Goal: Task Accomplishment & Management: Use online tool/utility

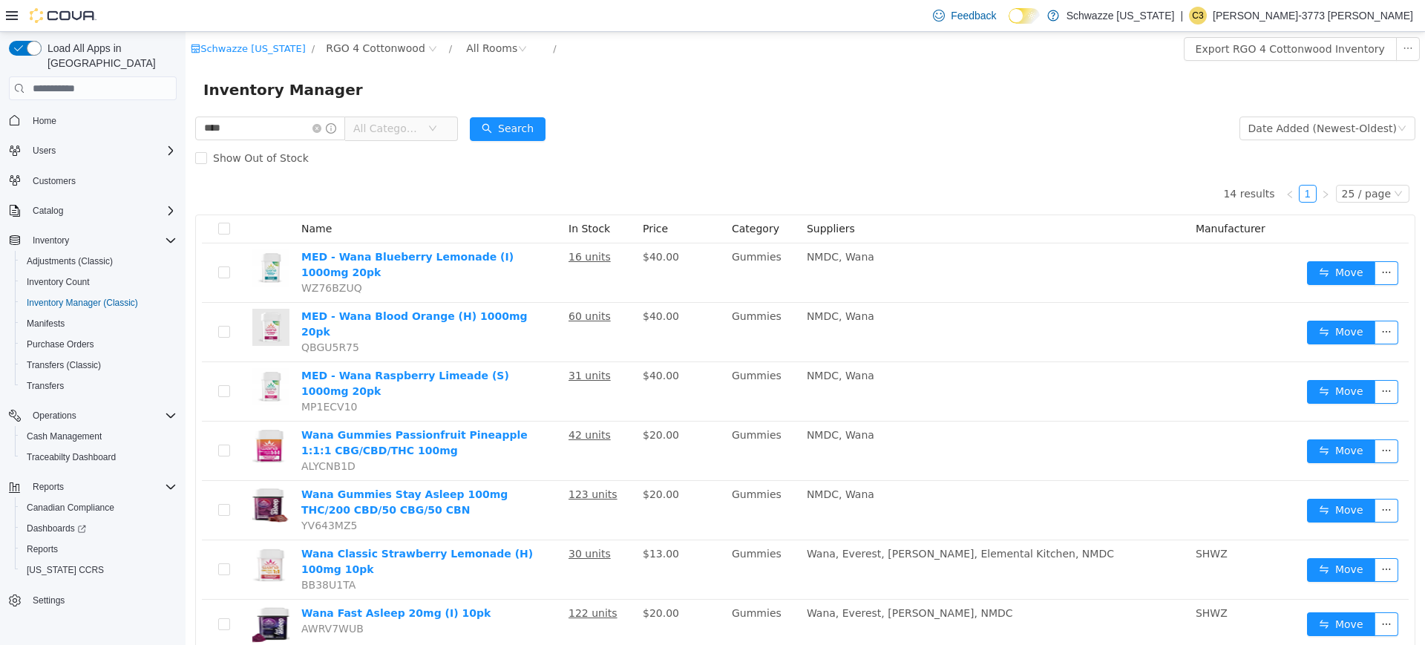
scroll to position [366, 0]
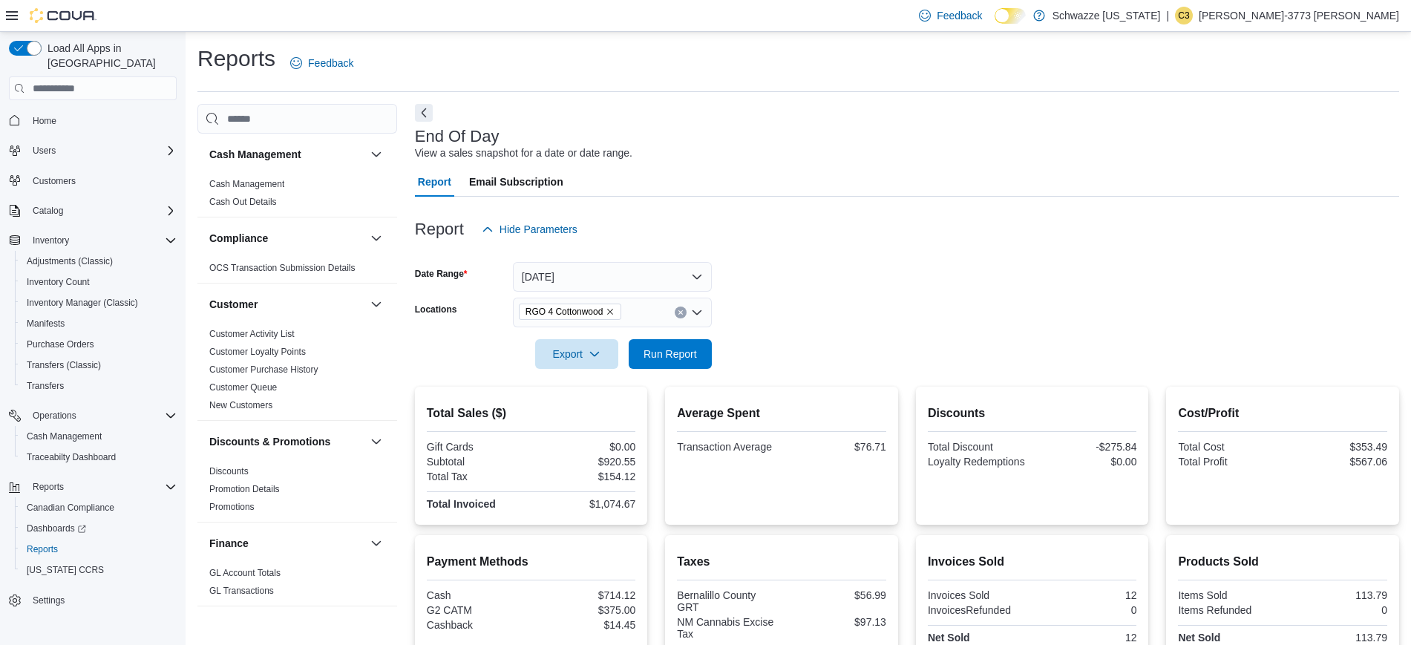
scroll to position [716, 0]
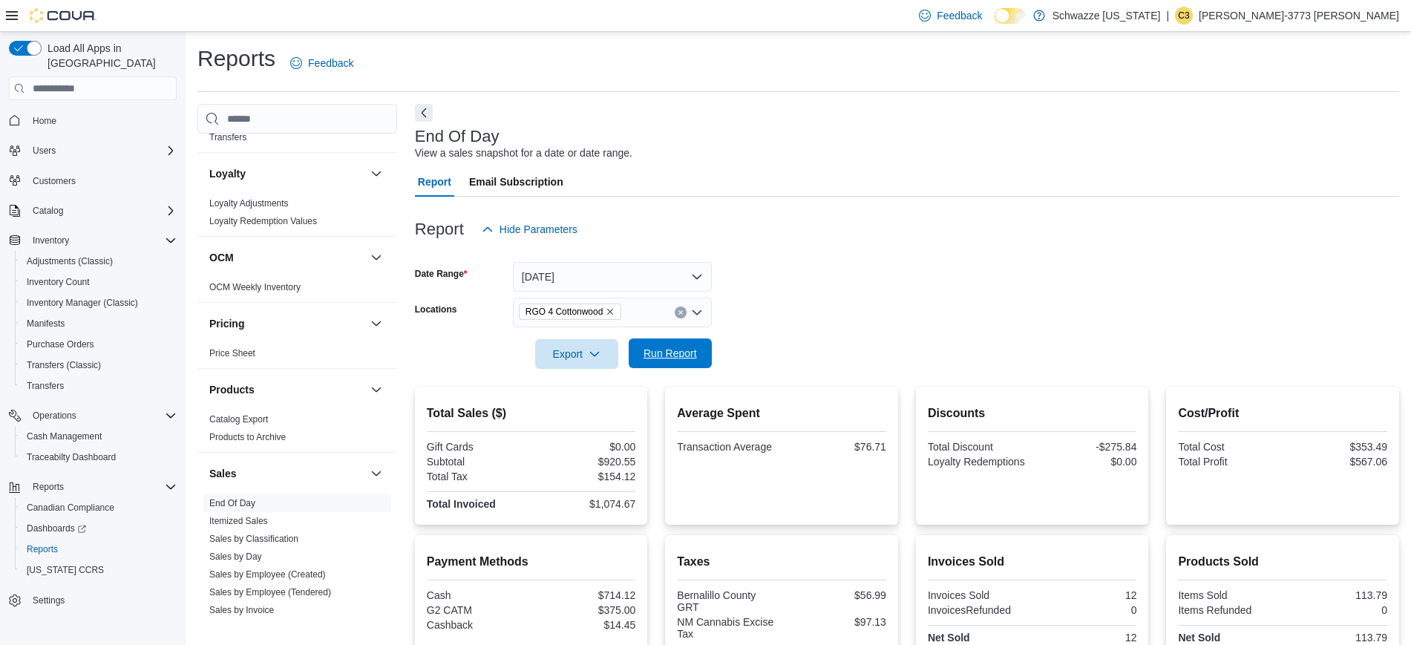
click at [664, 357] on span "Run Report" at bounding box center [670, 353] width 53 height 15
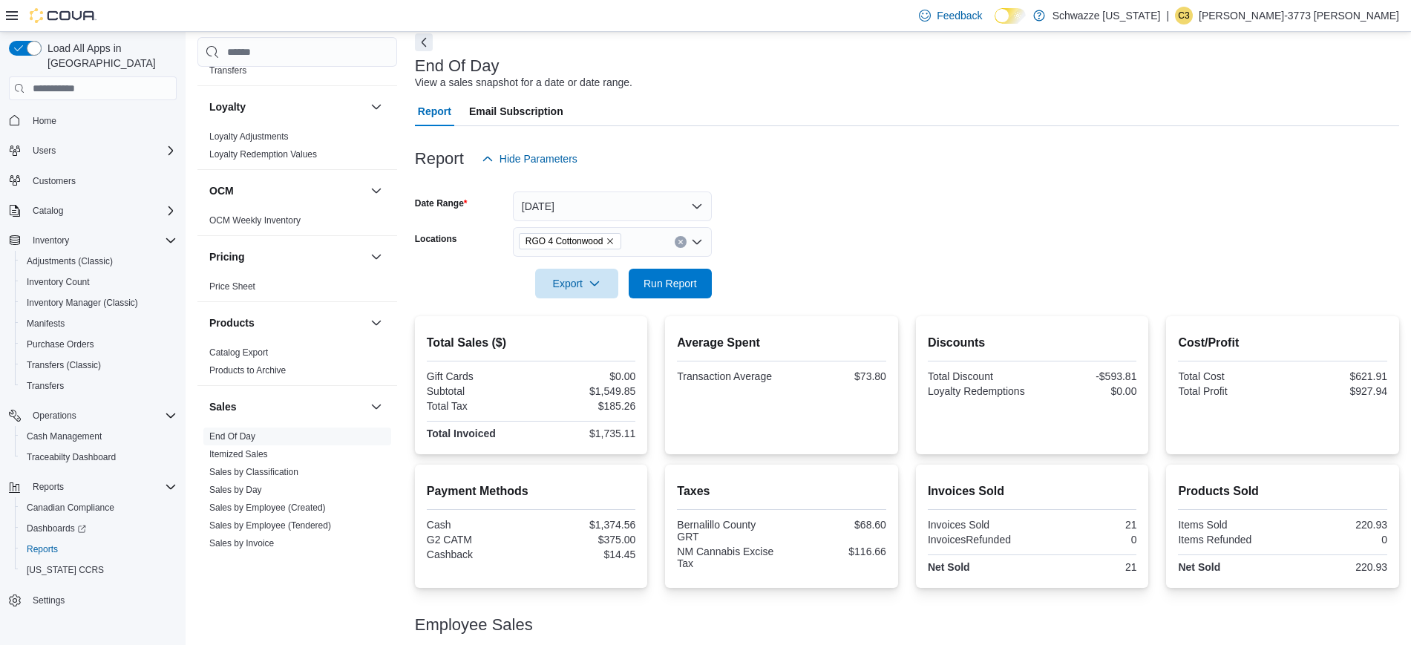
scroll to position [186, 0]
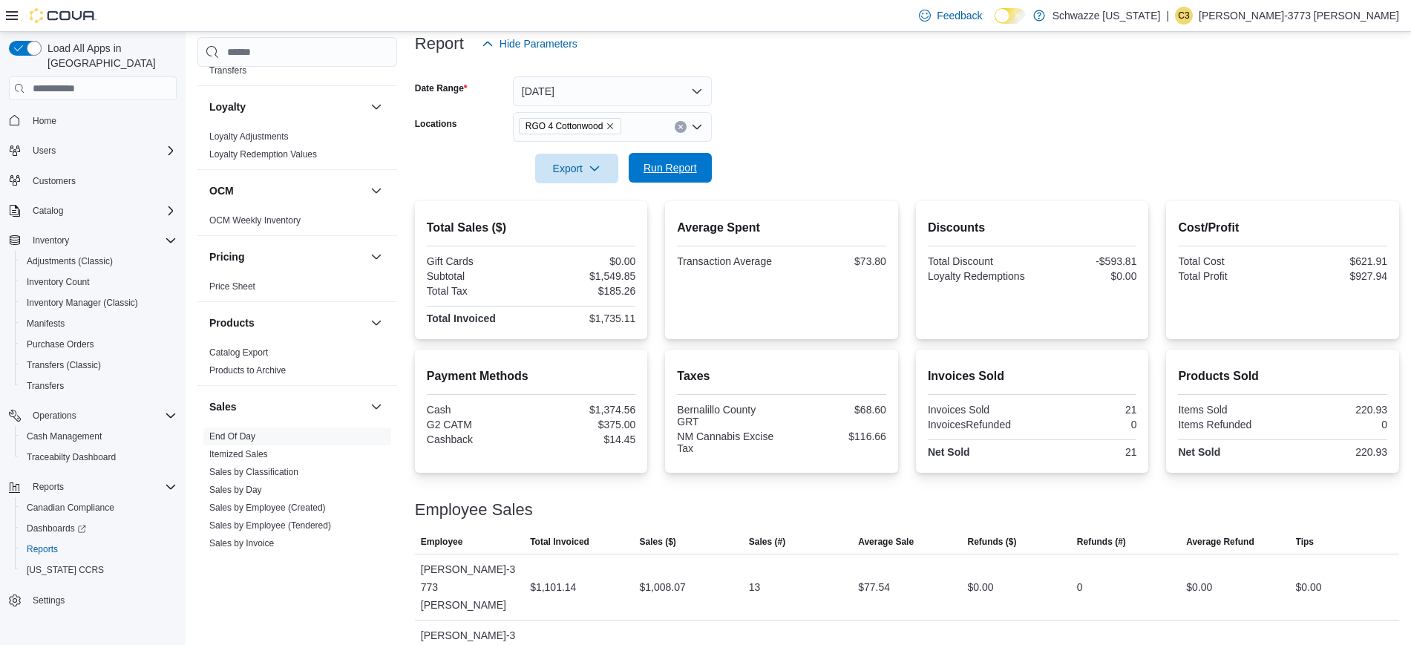
click at [671, 163] on span "Run Report" at bounding box center [670, 167] width 53 height 15
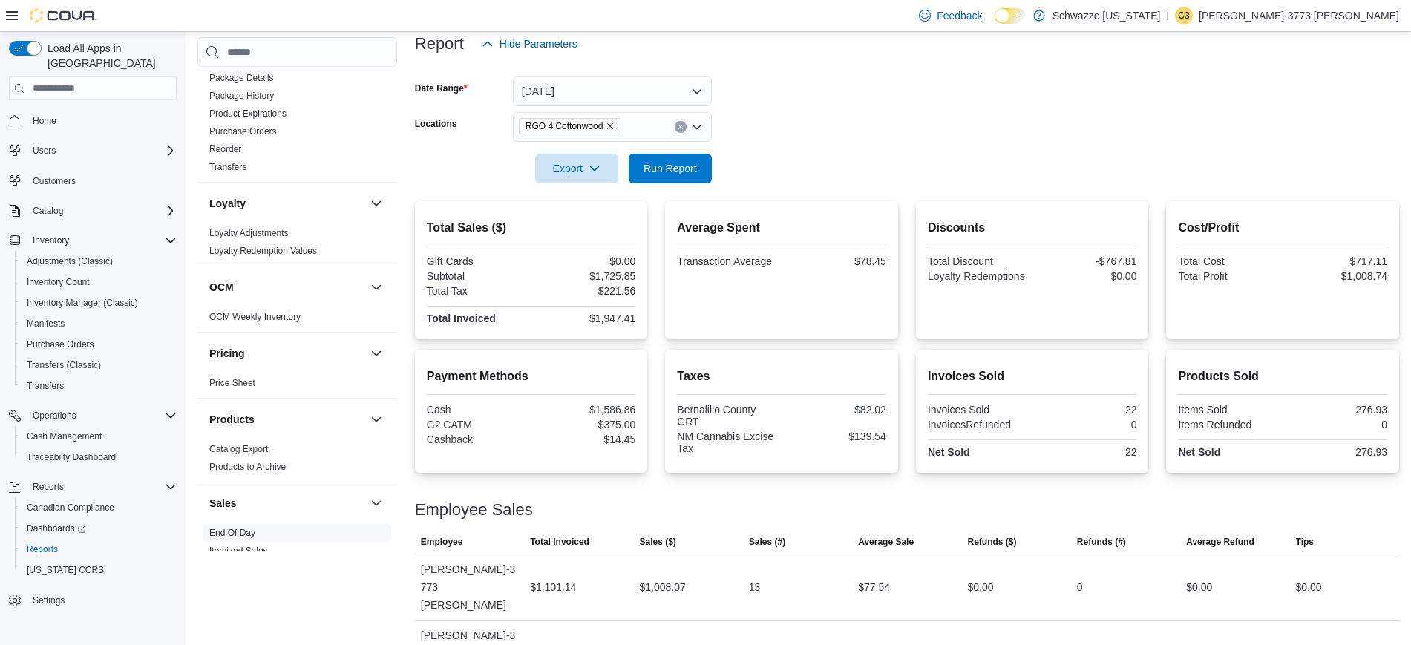
scroll to position [595, 0]
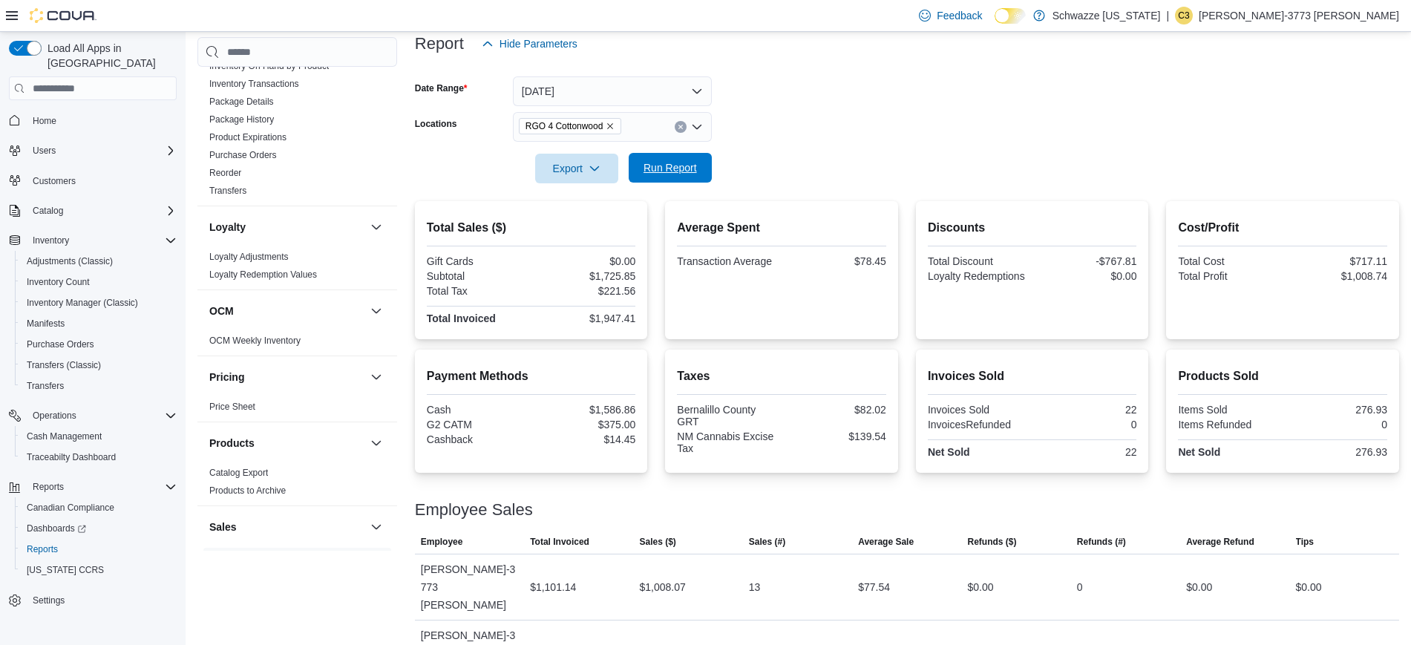
click at [666, 168] on span "Run Report" at bounding box center [670, 167] width 53 height 15
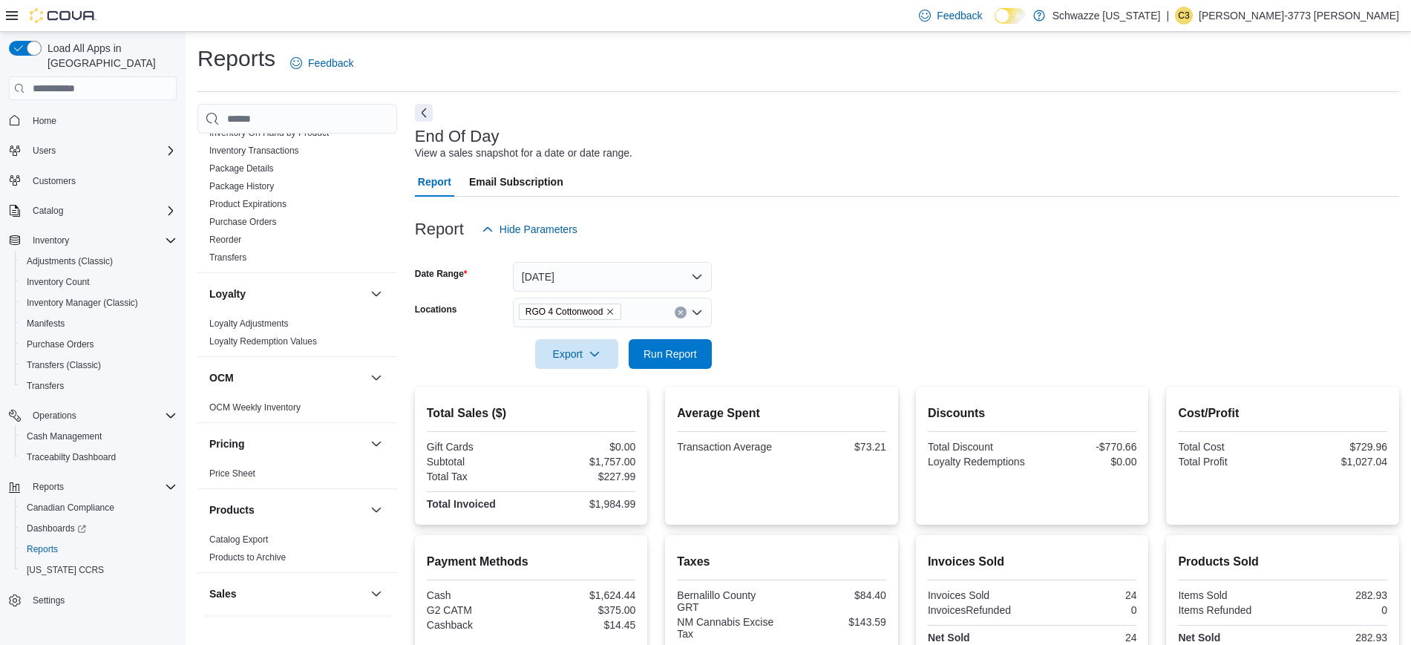
click at [937, 112] on div "End Of Day View a sales snapshot for a date or date range. Report Email Subscri…" at bounding box center [907, 488] width 984 height 768
click at [553, 138] on div "End Of Day View a sales snapshot for a date or date range." at bounding box center [903, 144] width 977 height 33
click at [792, 174] on div "Report Email Subscription" at bounding box center [907, 182] width 984 height 30
click at [681, 342] on span "Run Report" at bounding box center [670, 353] width 65 height 30
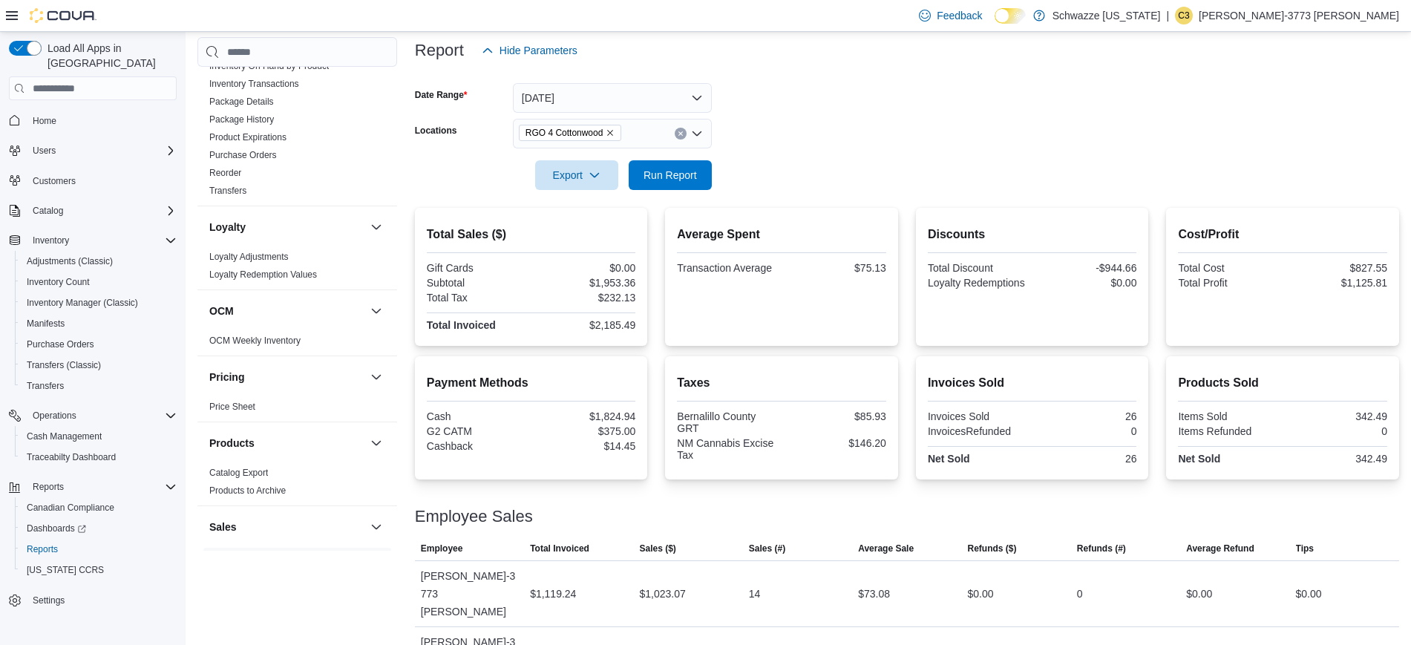
scroll to position [186, 0]
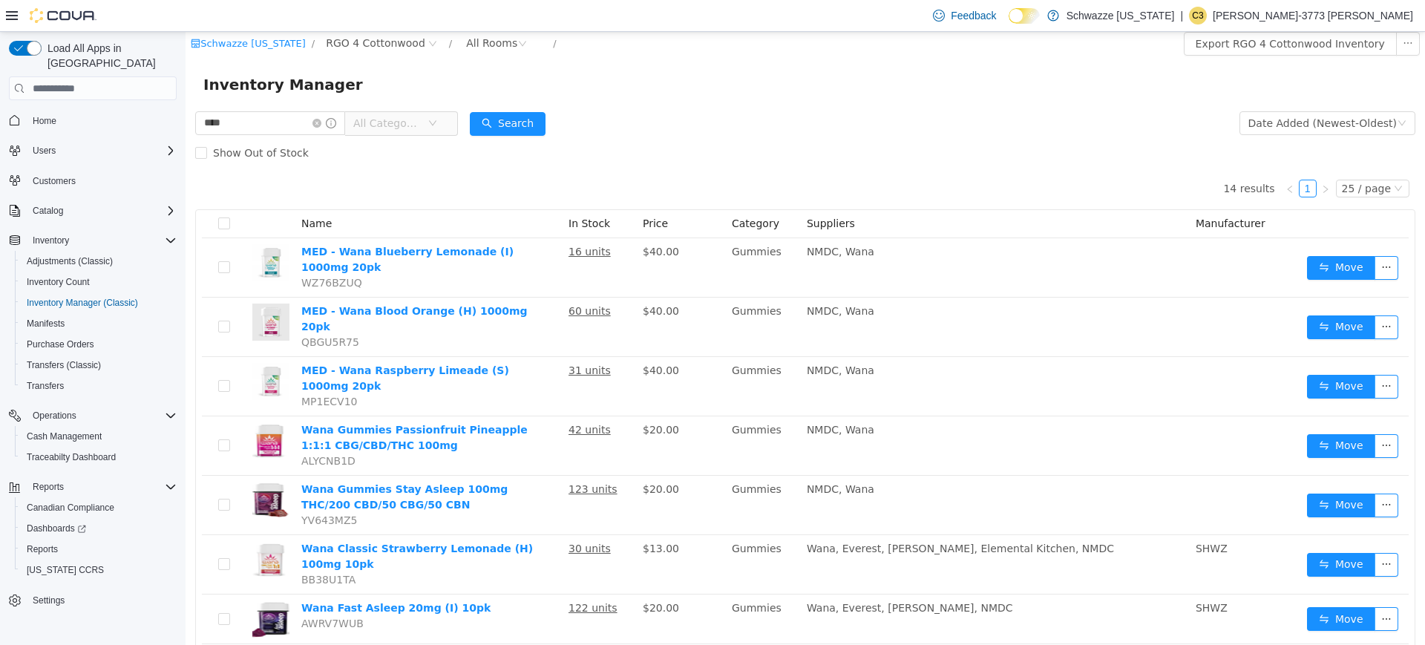
scroll to position [4, 0]
click at [321, 120] on icon "icon: close-circle" at bounding box center [316, 124] width 9 height 9
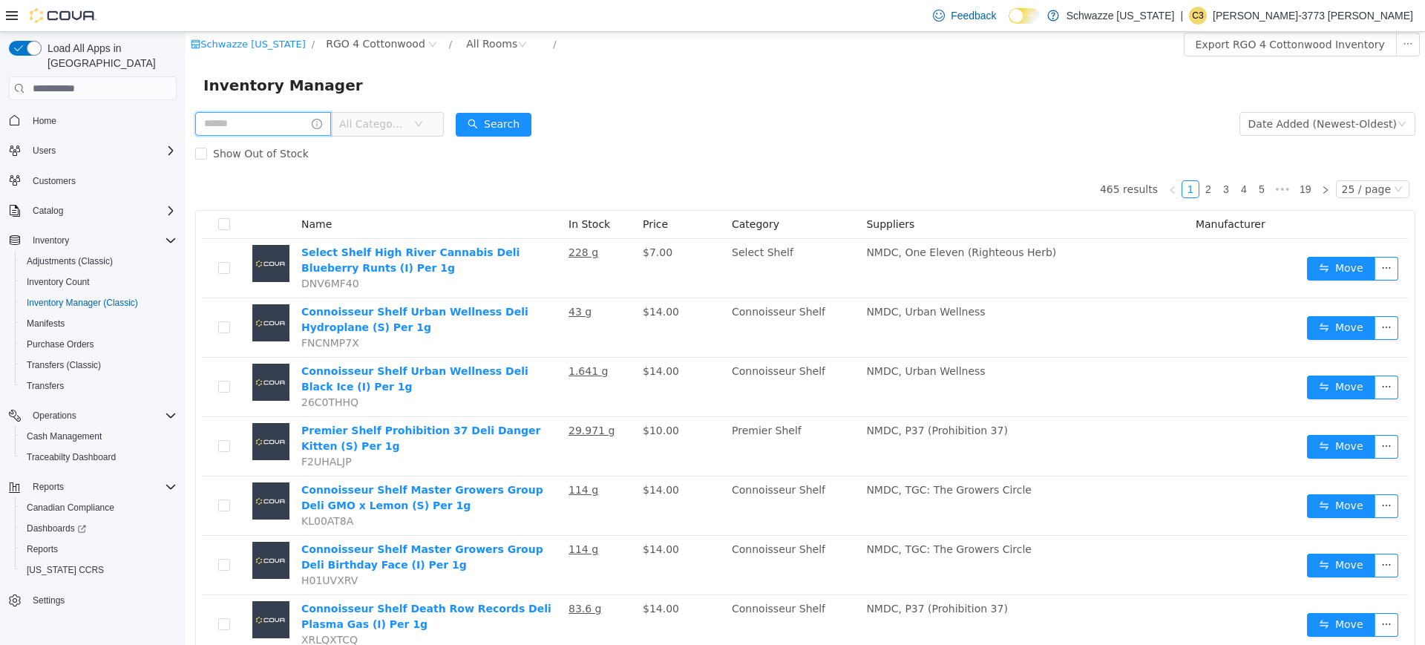
click at [288, 117] on input "text" at bounding box center [263, 124] width 136 height 24
type input "*******"
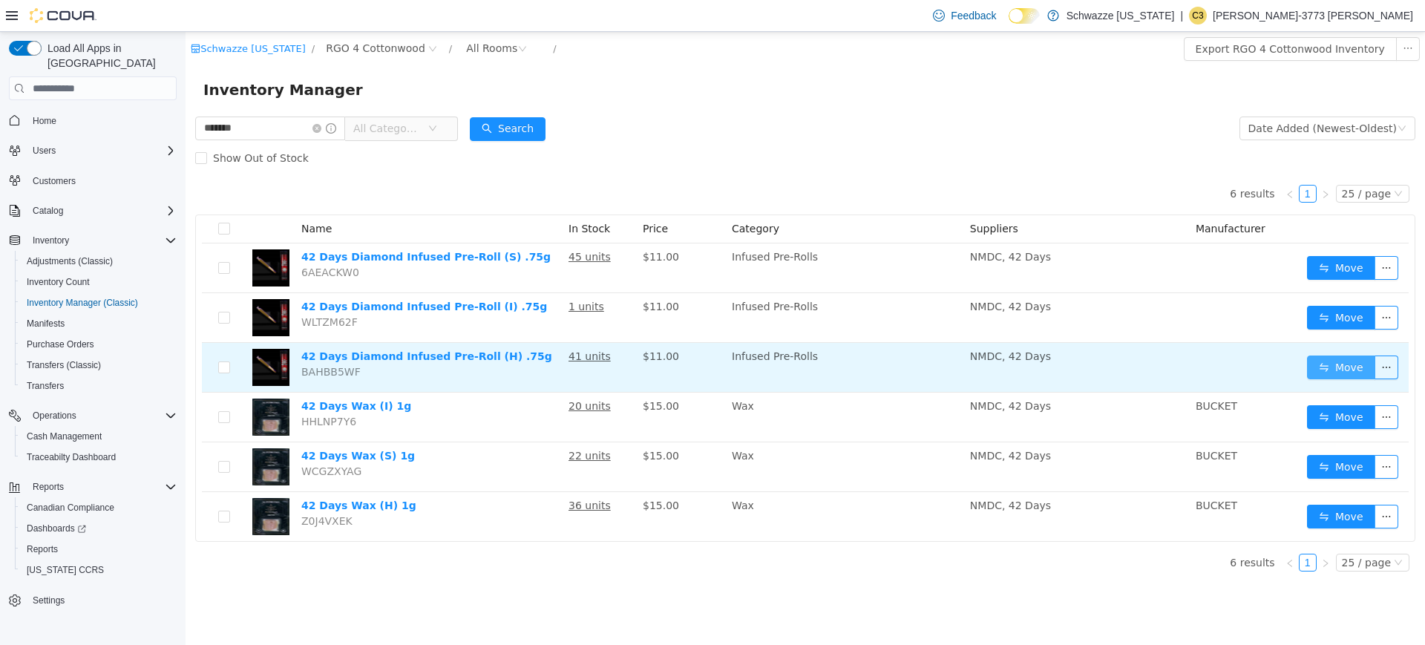
click at [1332, 373] on button "Move" at bounding box center [1341, 368] width 68 height 24
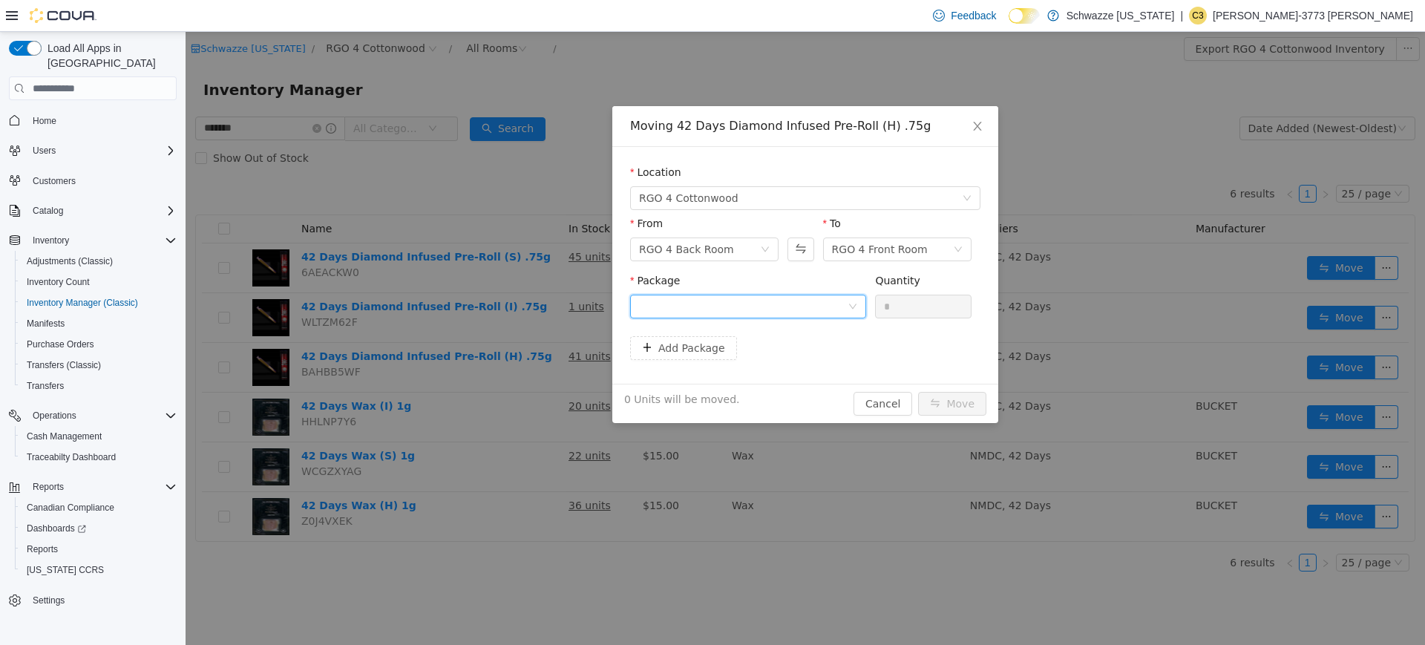
click at [812, 306] on div at bounding box center [743, 306] width 209 height 22
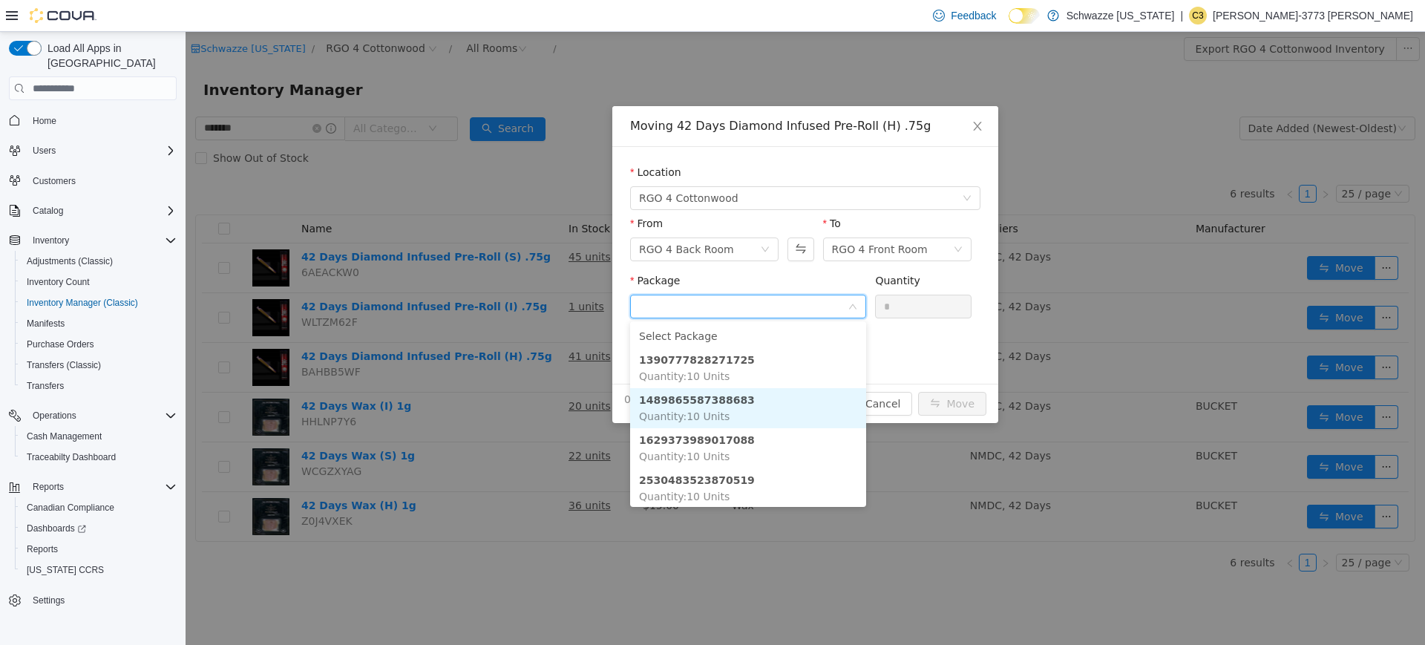
scroll to position [4, 0]
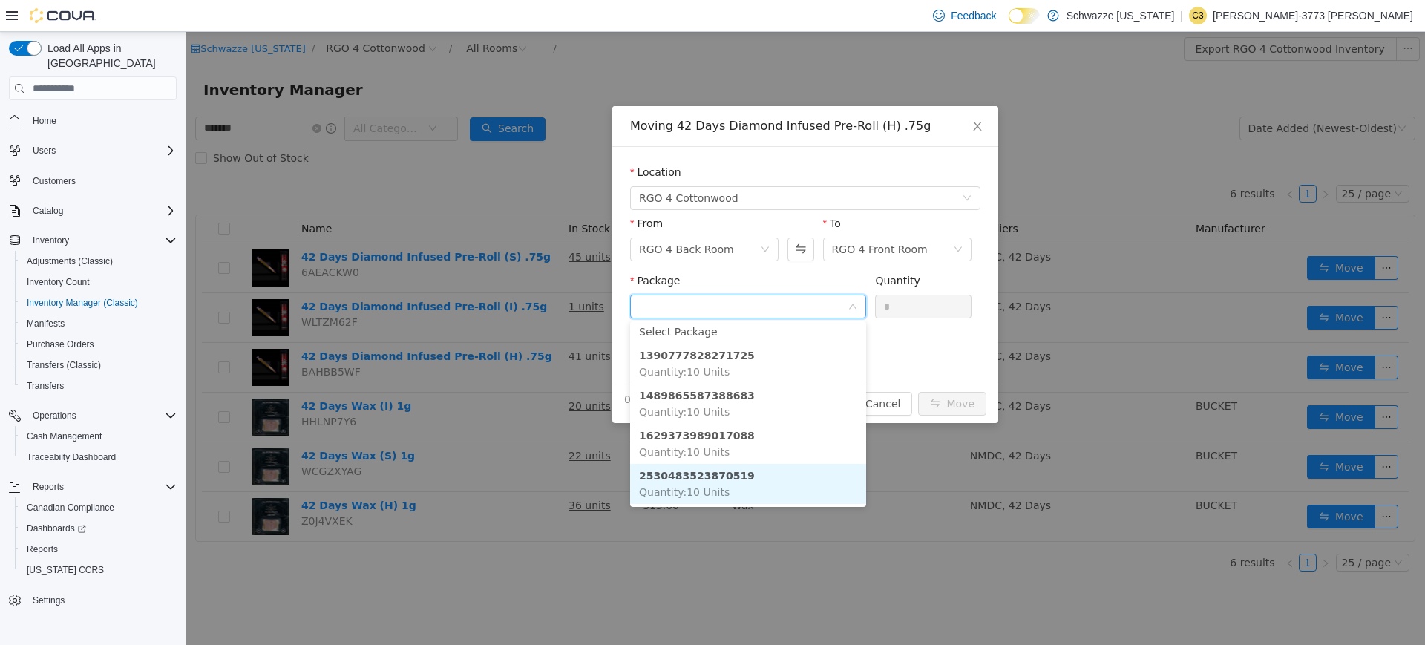
click at [739, 483] on li "2530483523870519 Quantity : 10 Units" at bounding box center [748, 484] width 236 height 40
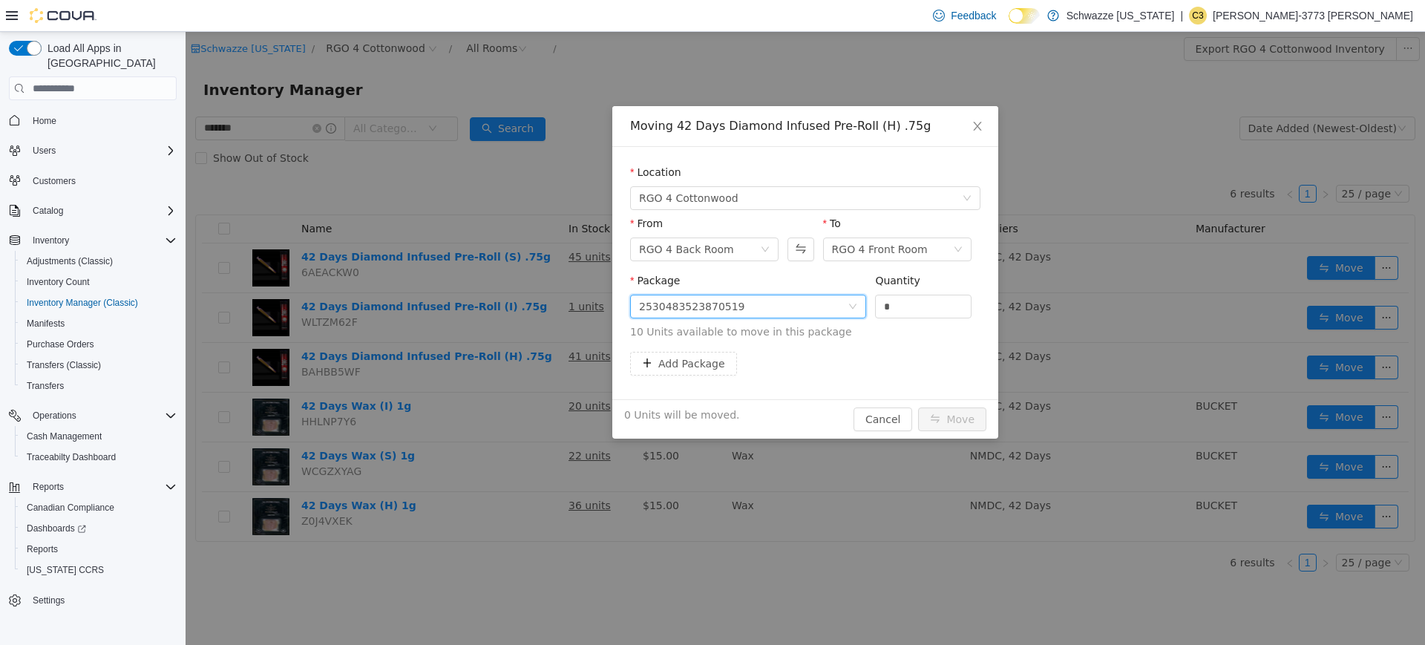
click at [898, 291] on div "Quantity" at bounding box center [923, 284] width 96 height 22
click at [895, 304] on input "*" at bounding box center [923, 306] width 95 height 22
type input "**"
click at [918, 408] on button "Move" at bounding box center [952, 420] width 68 height 24
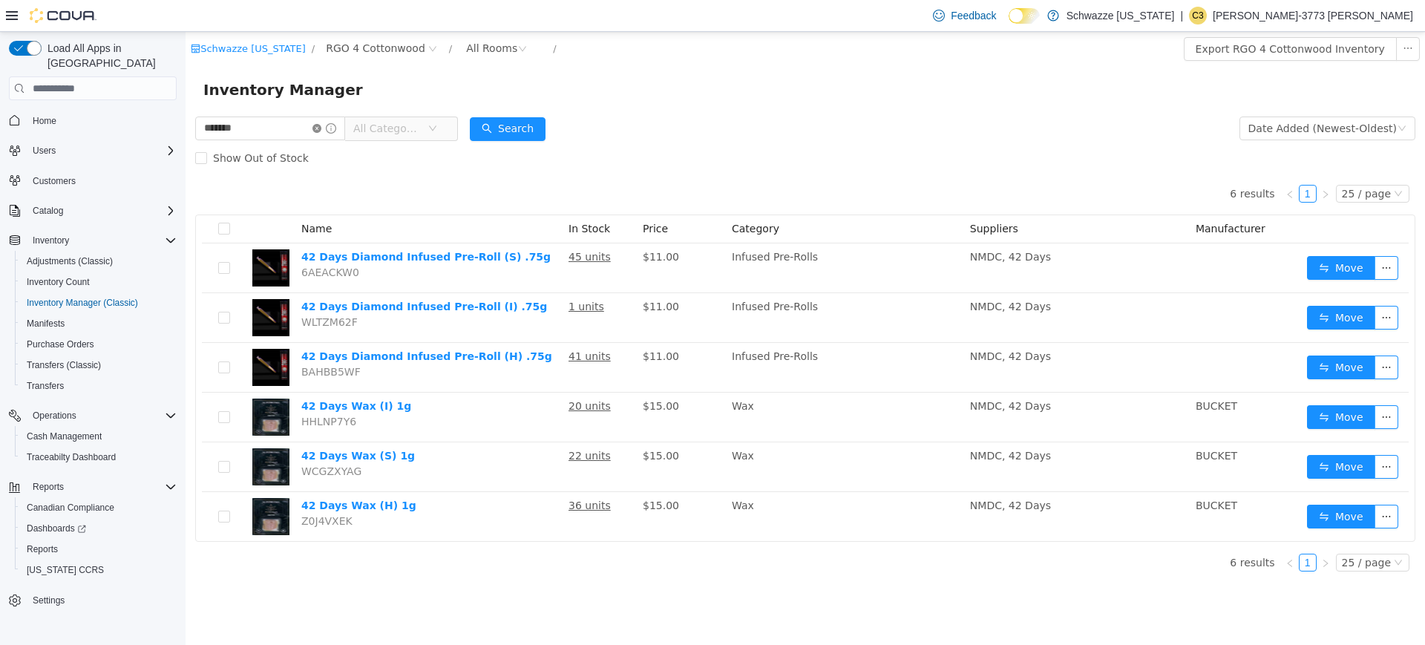
click at [321, 130] on icon "icon: close-circle" at bounding box center [316, 128] width 9 height 9
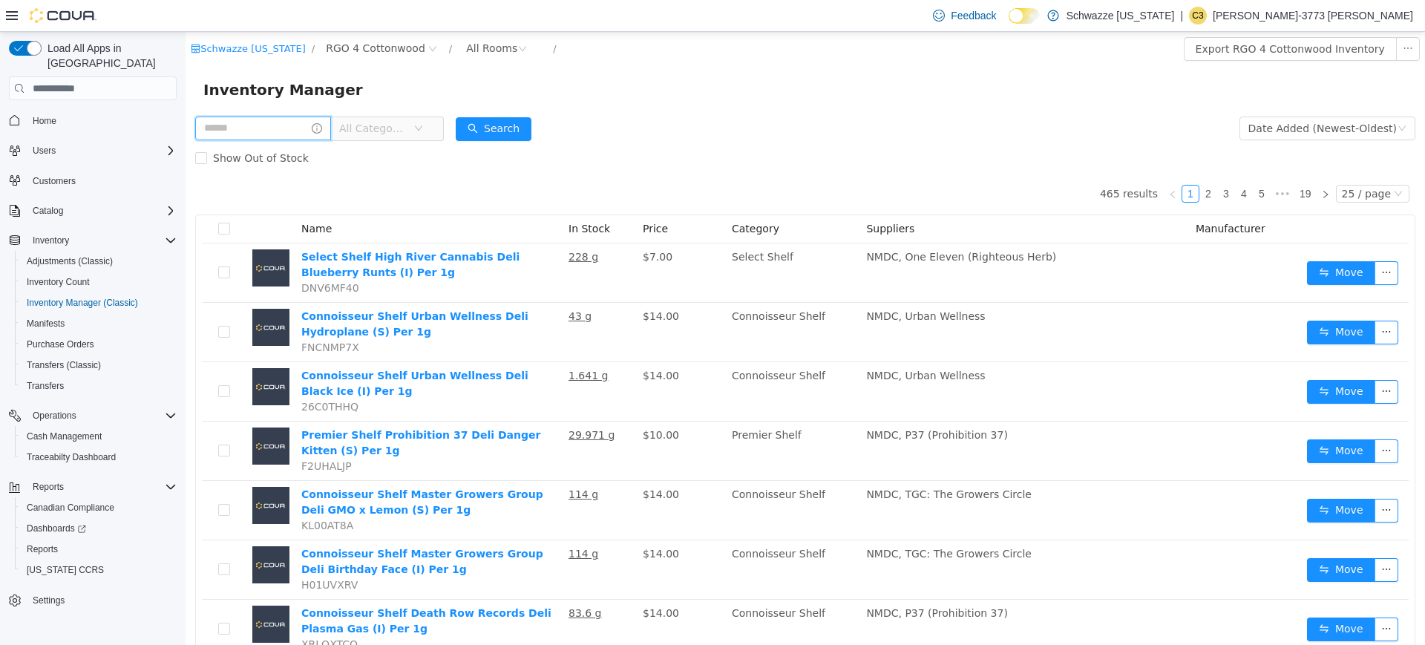
click at [284, 127] on input "text" at bounding box center [263, 129] width 136 height 24
type input "*****"
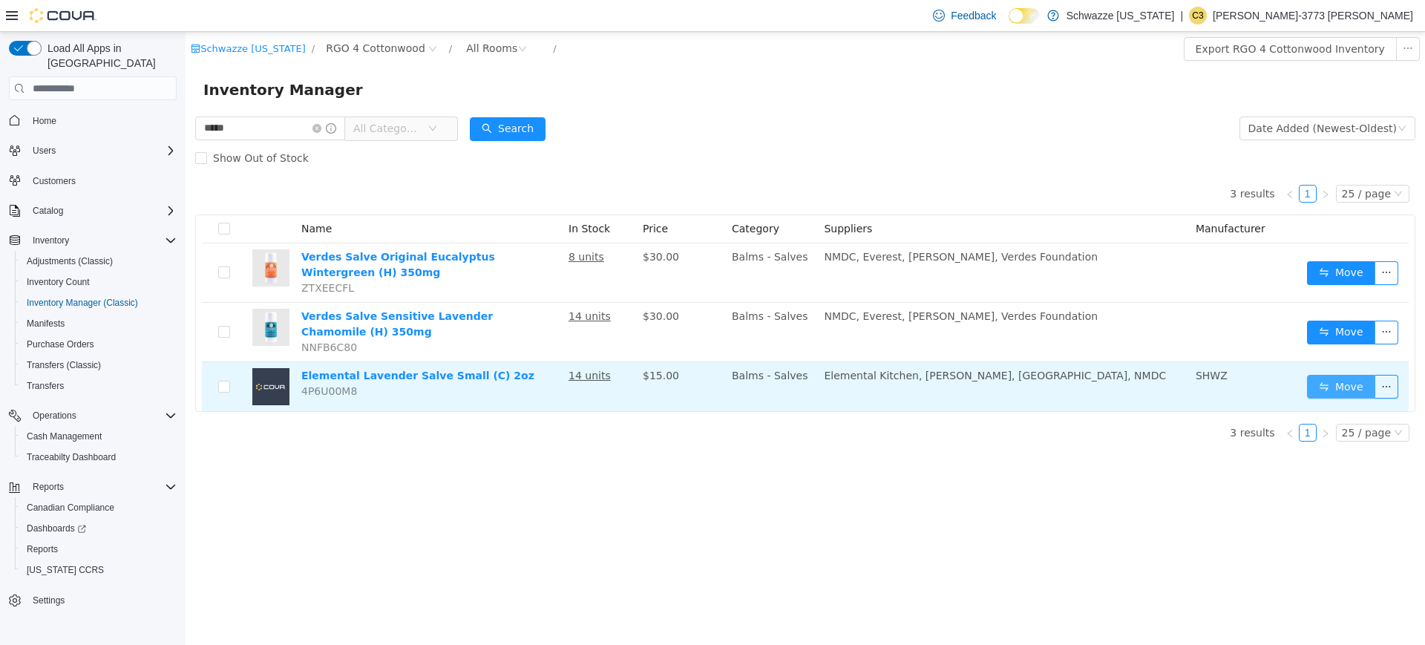
click at [1327, 391] on button "Move" at bounding box center [1341, 387] width 68 height 24
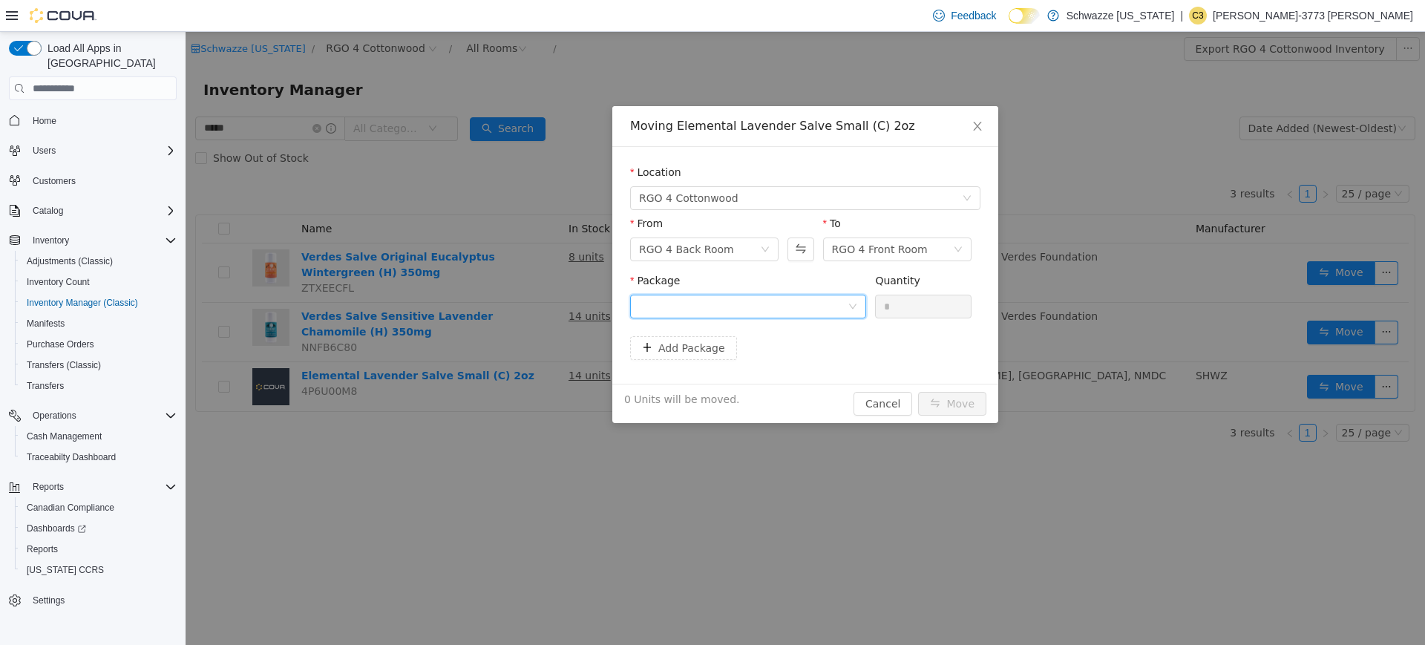
click at [750, 304] on div at bounding box center [743, 306] width 209 height 22
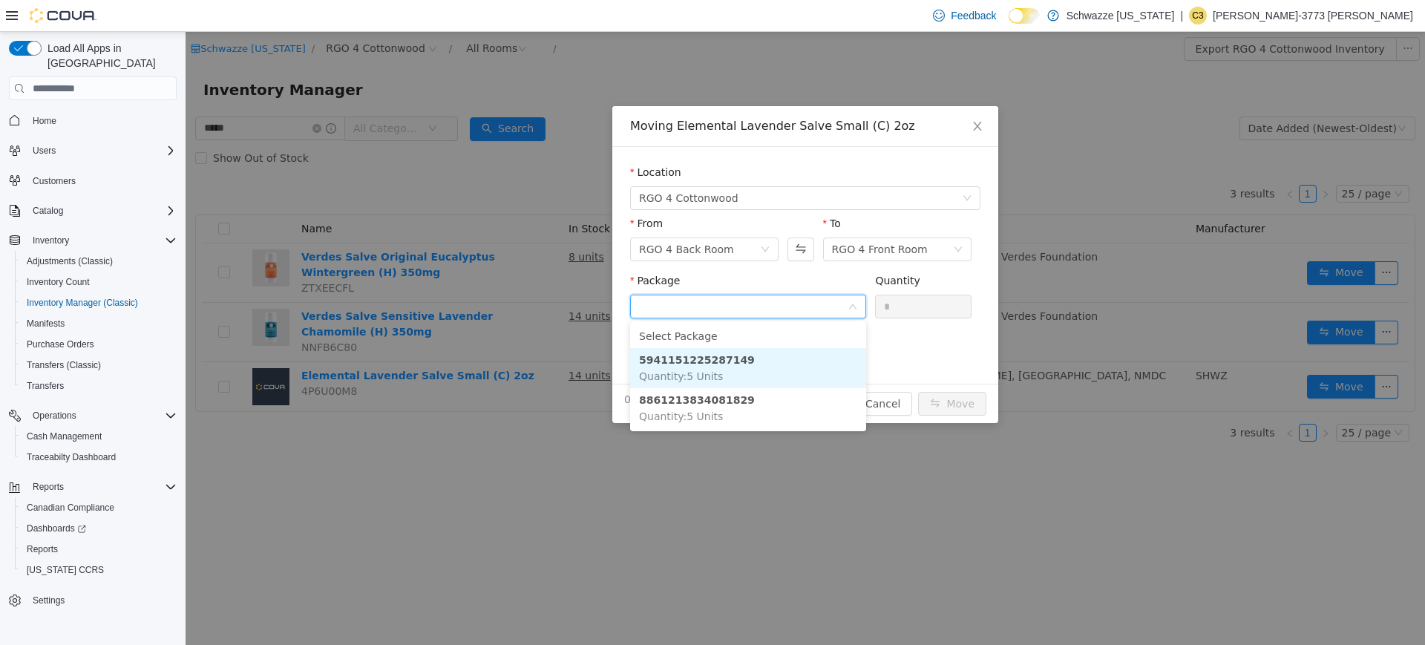
click at [732, 372] on li "5941151225287149 Quantity : 5 Units" at bounding box center [748, 368] width 236 height 40
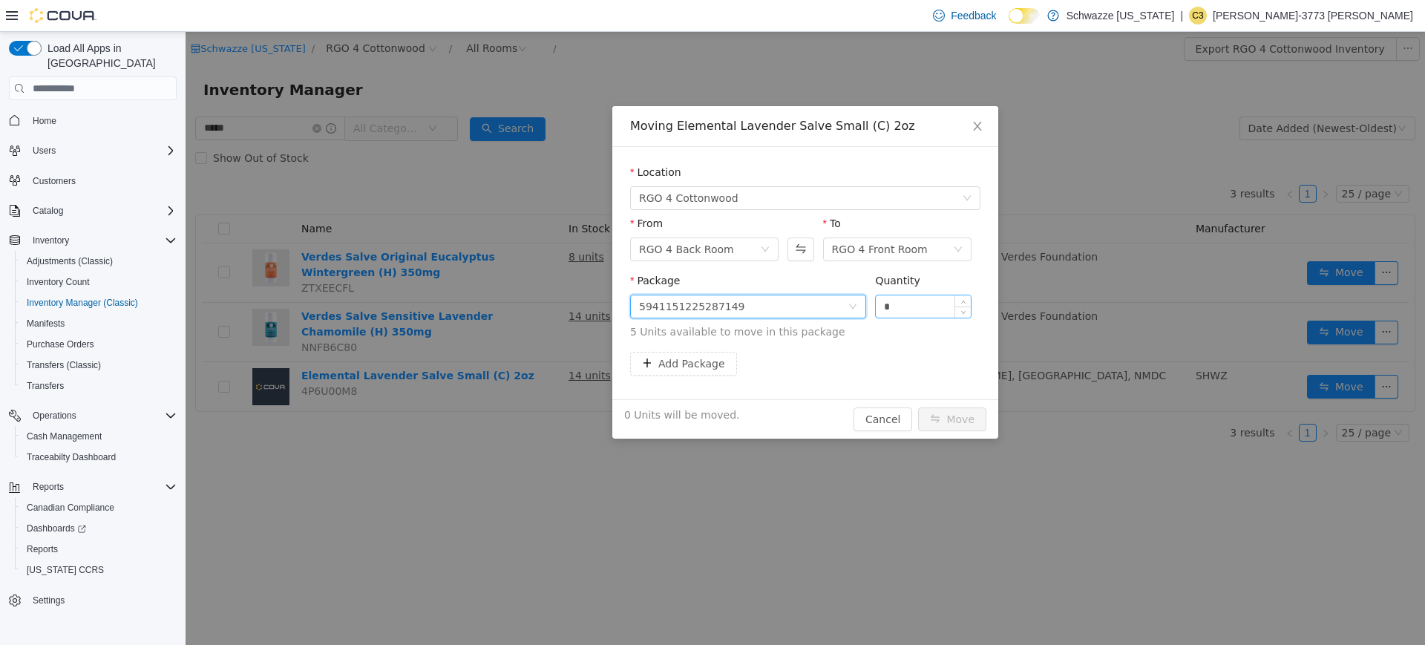
click at [917, 307] on input "*" at bounding box center [923, 306] width 95 height 22
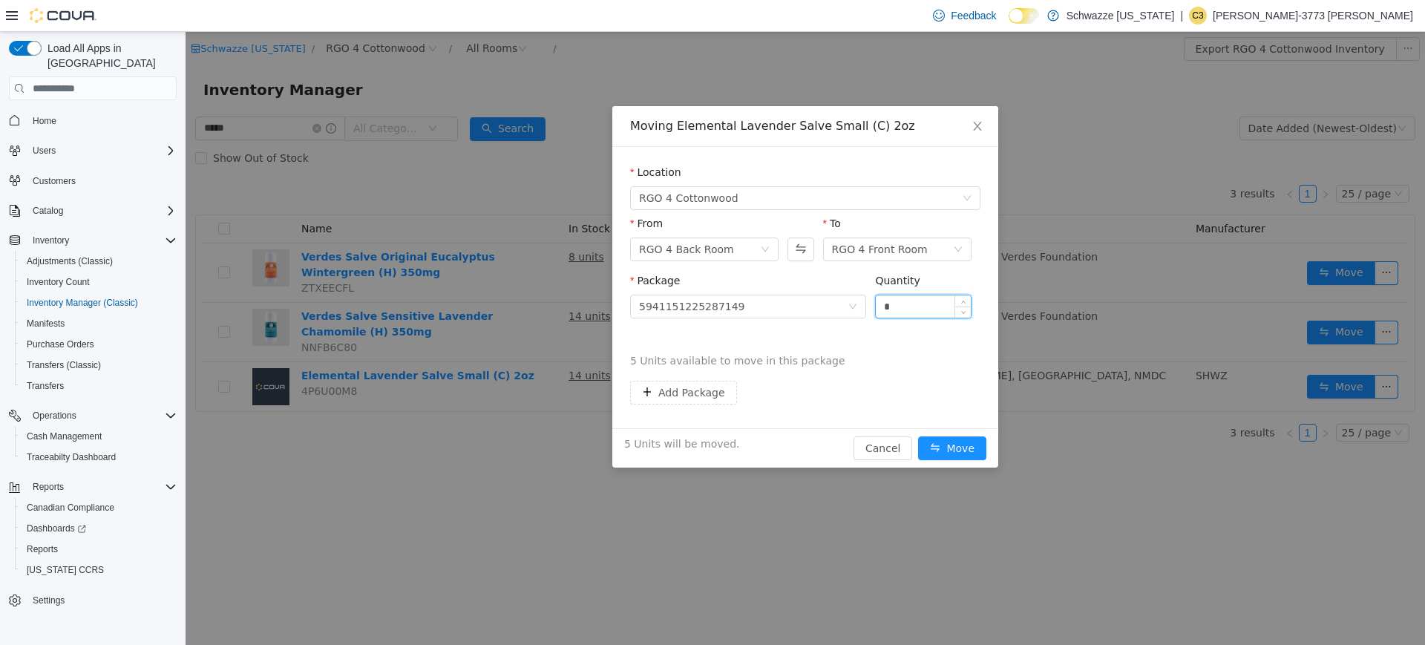
type input "*"
click at [918, 436] on button "Move" at bounding box center [952, 448] width 68 height 24
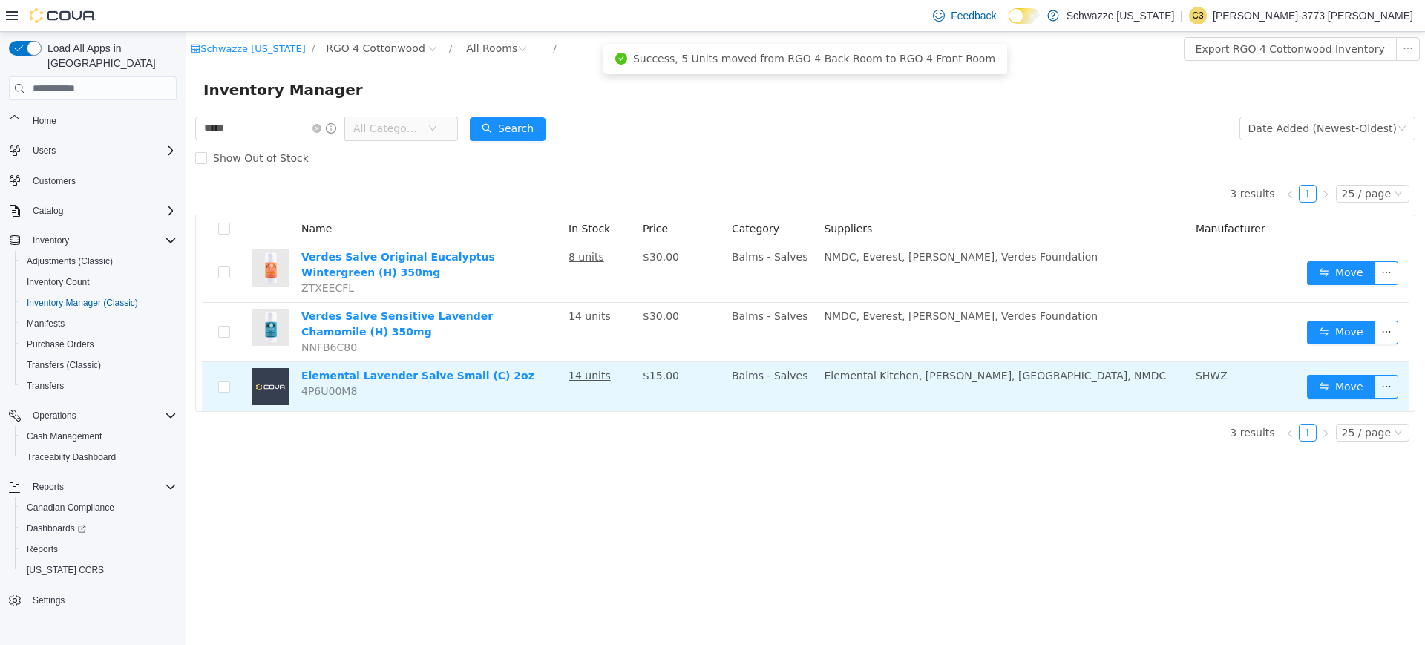
click at [933, 404] on td "Elemental Kitchen, [PERSON_NAME], [GEOGRAPHIC_DATA], NMDC" at bounding box center [1004, 386] width 372 height 49
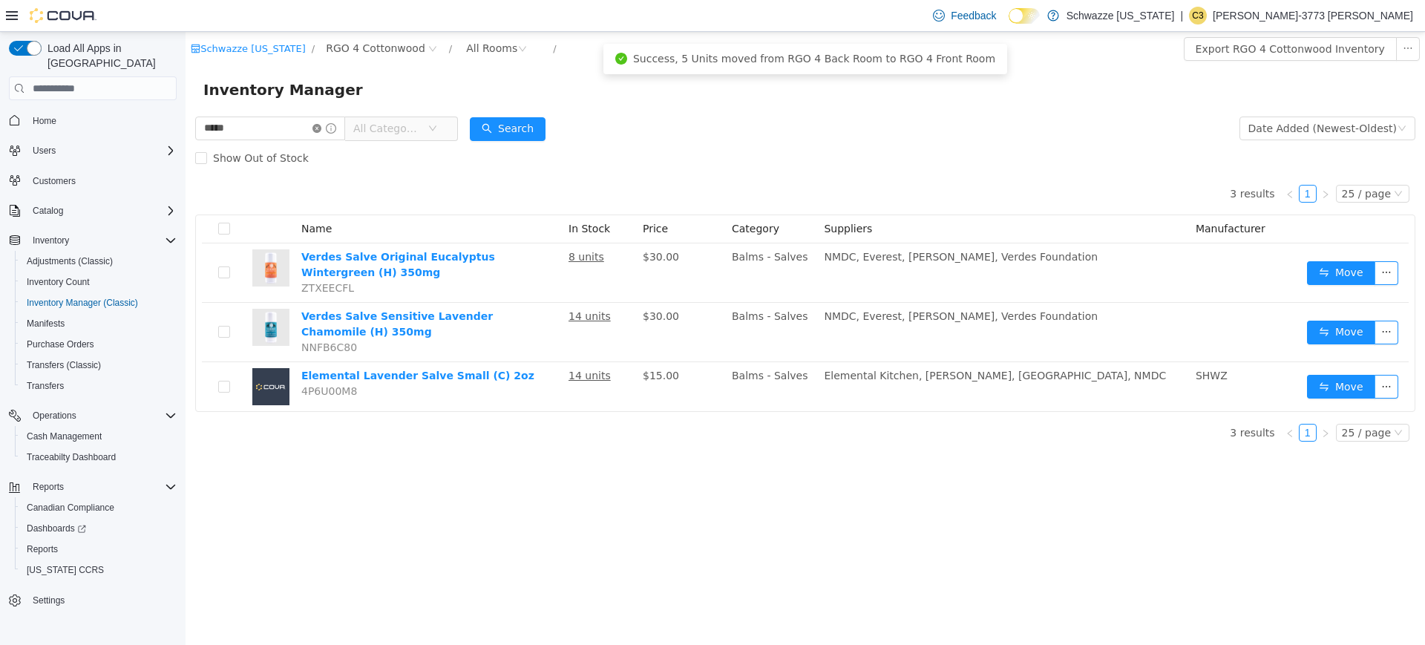
click at [321, 128] on icon "icon: close-circle" at bounding box center [316, 128] width 9 height 9
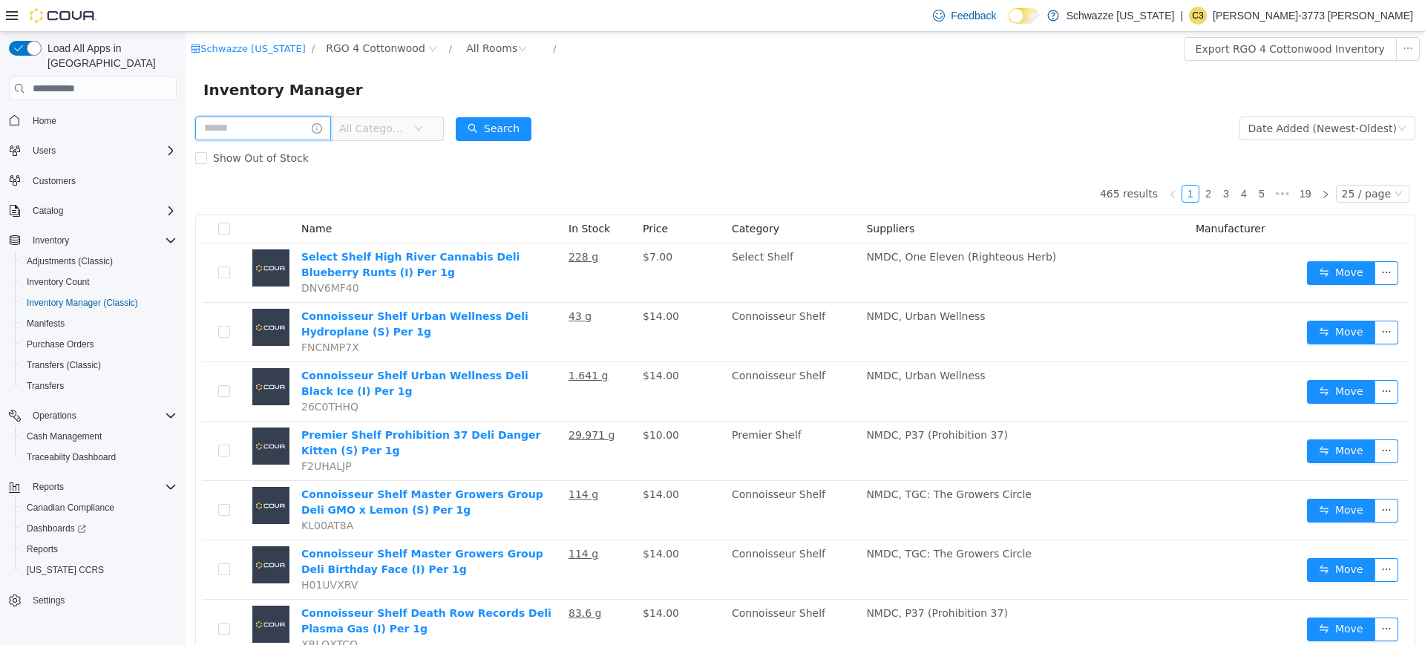
click at [291, 131] on input "text" at bounding box center [263, 129] width 136 height 24
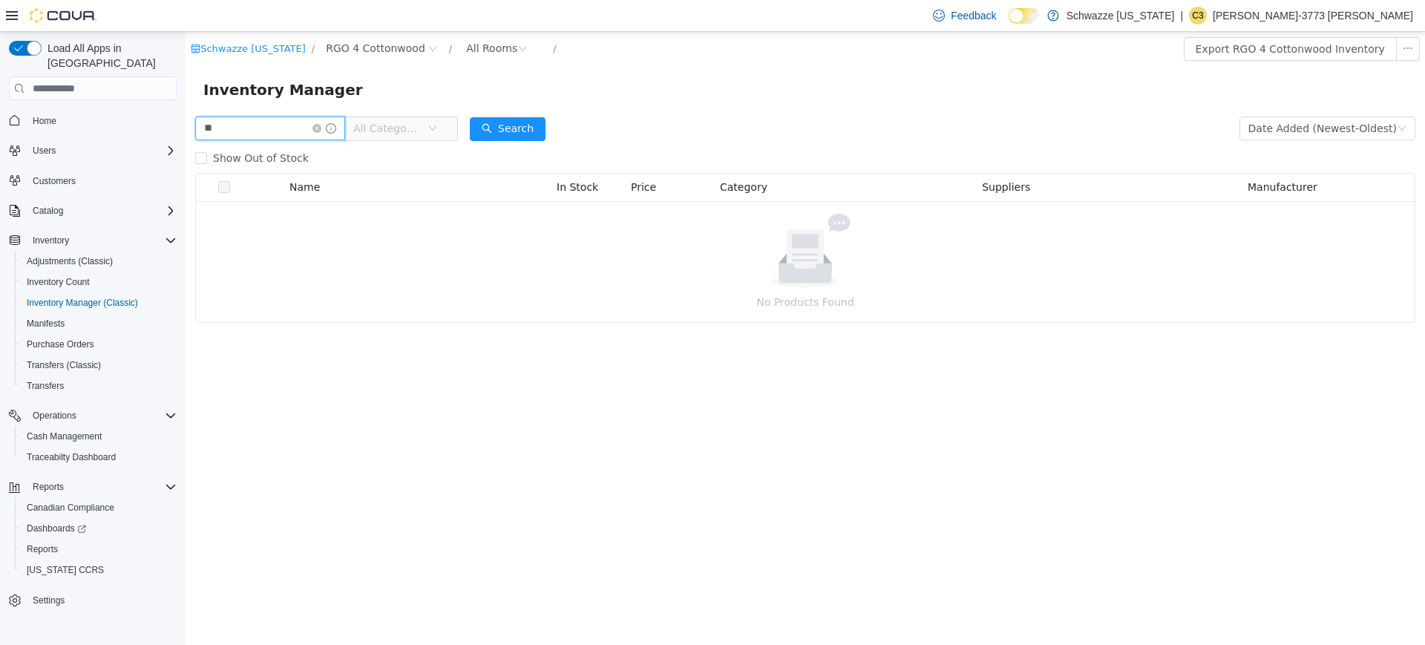
type input "*"
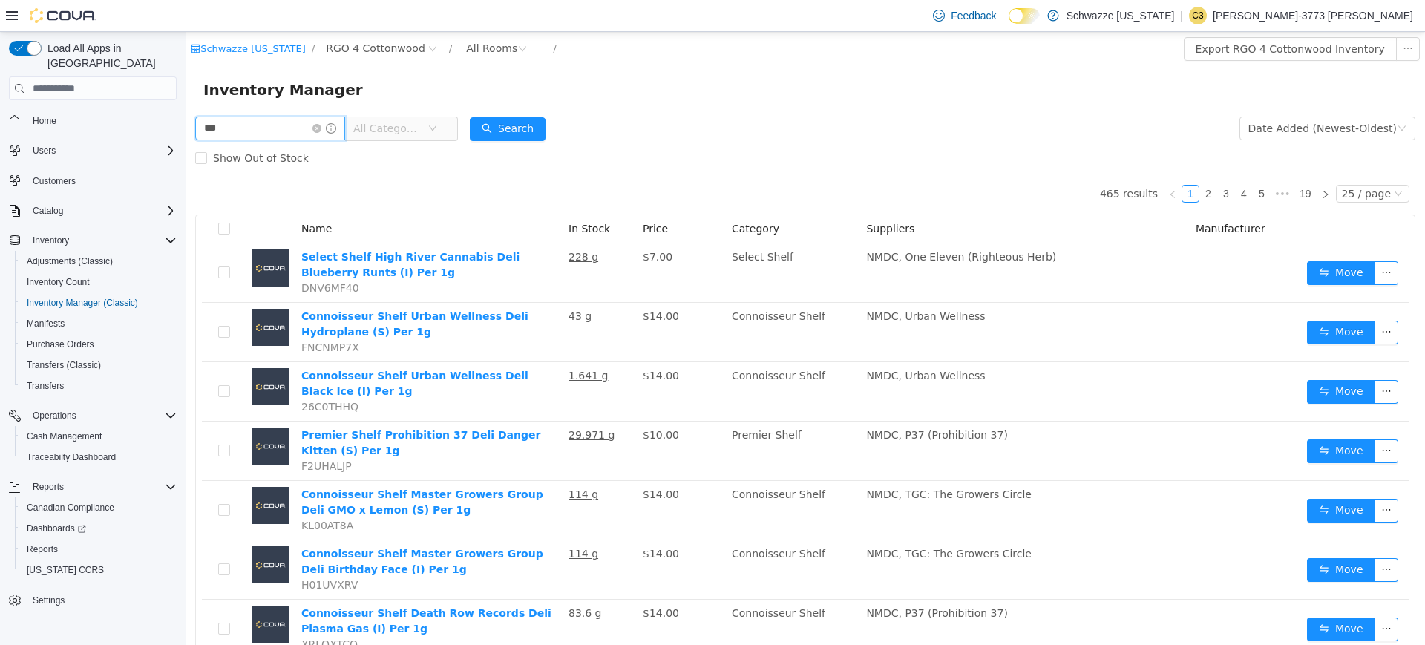
type input "***"
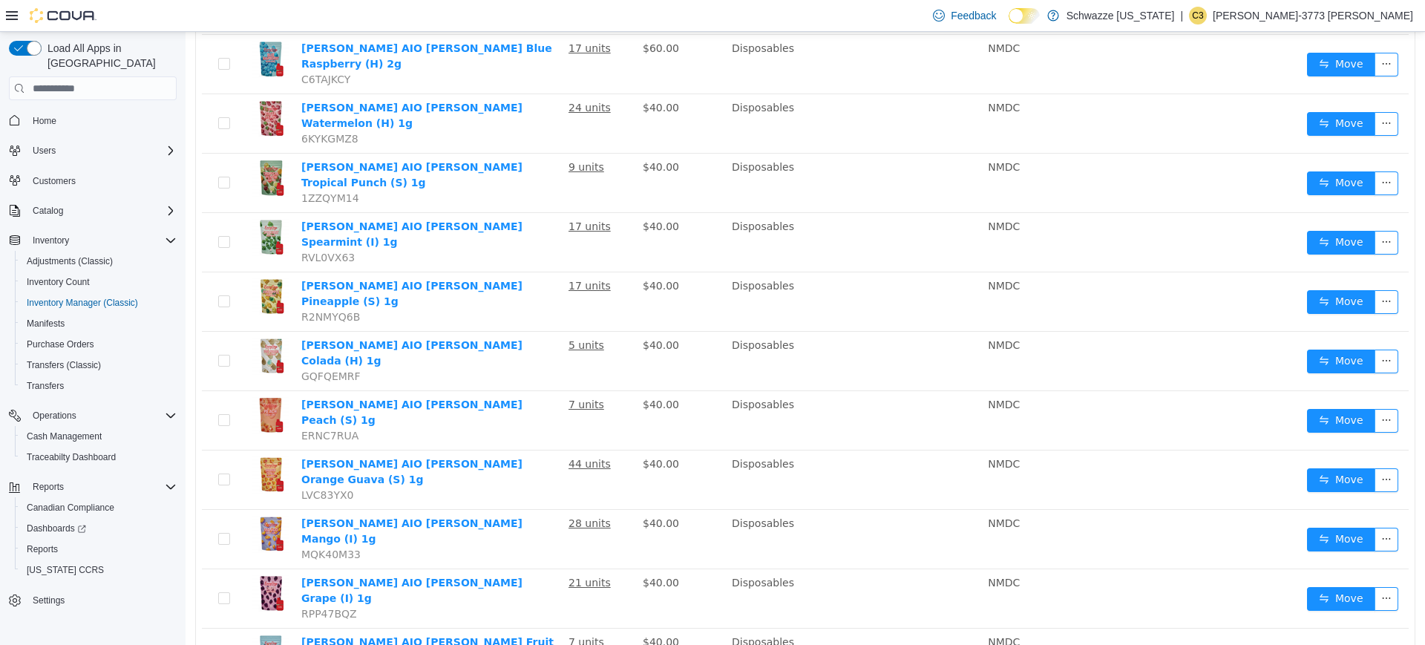
scroll to position [884, 0]
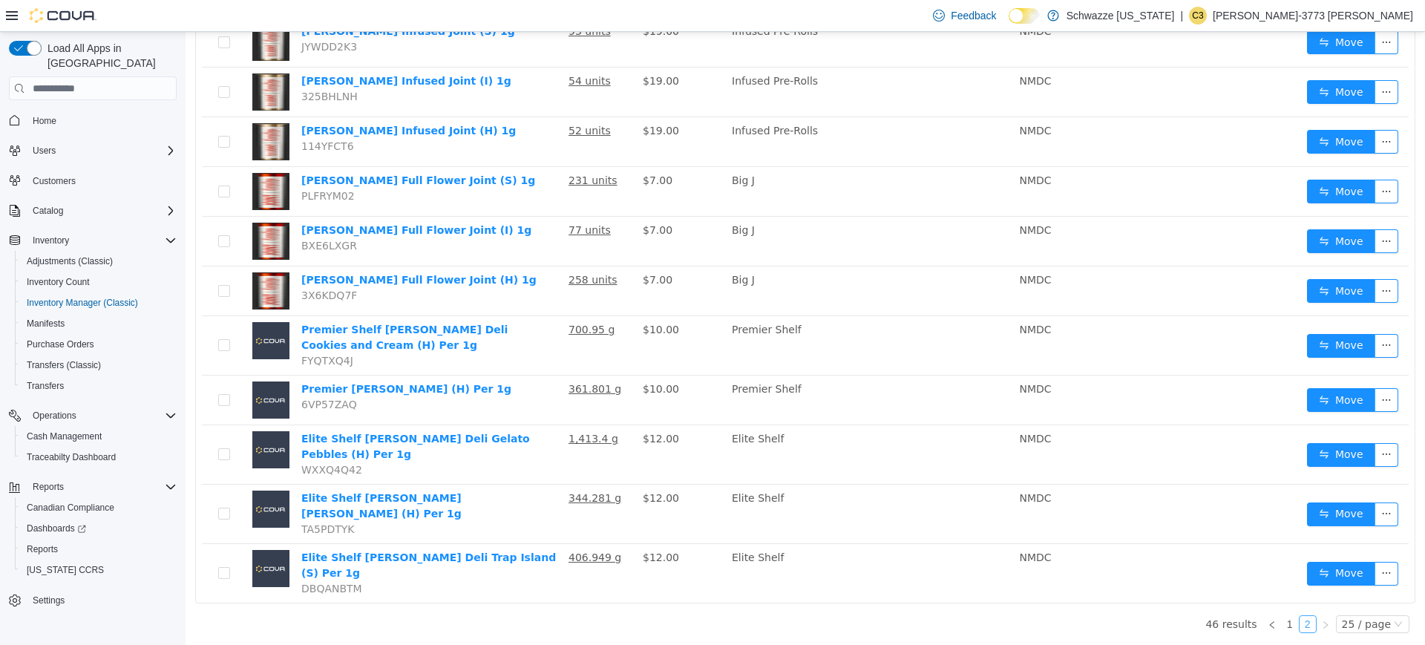
scroll to position [685, 0]
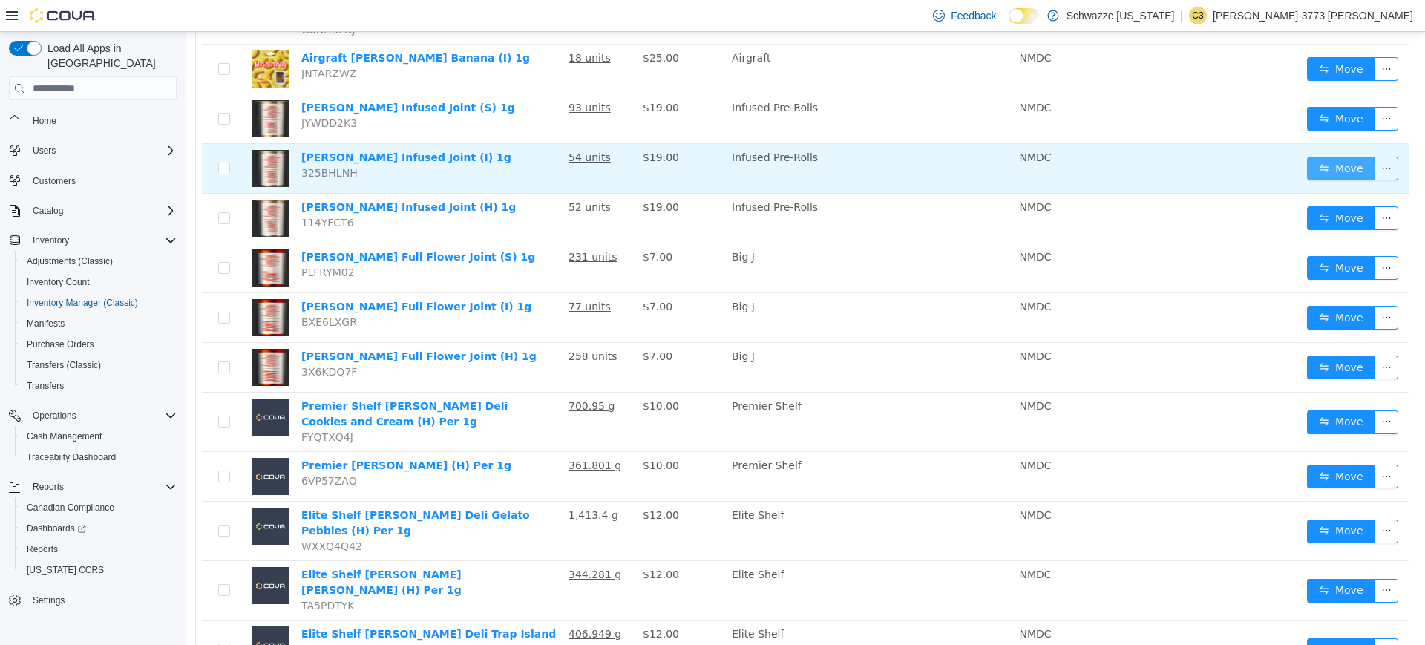
click at [1338, 157] on button "Move" at bounding box center [1341, 169] width 68 height 24
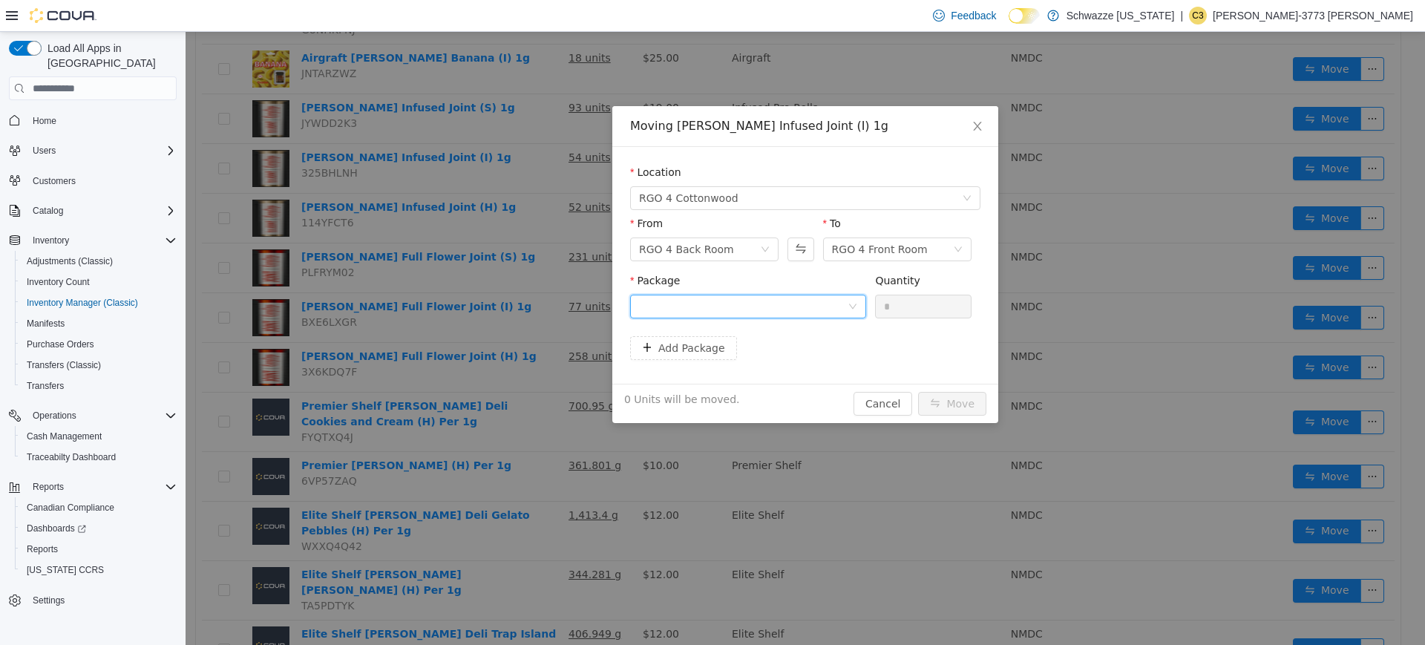
click at [825, 301] on div at bounding box center [743, 306] width 209 height 22
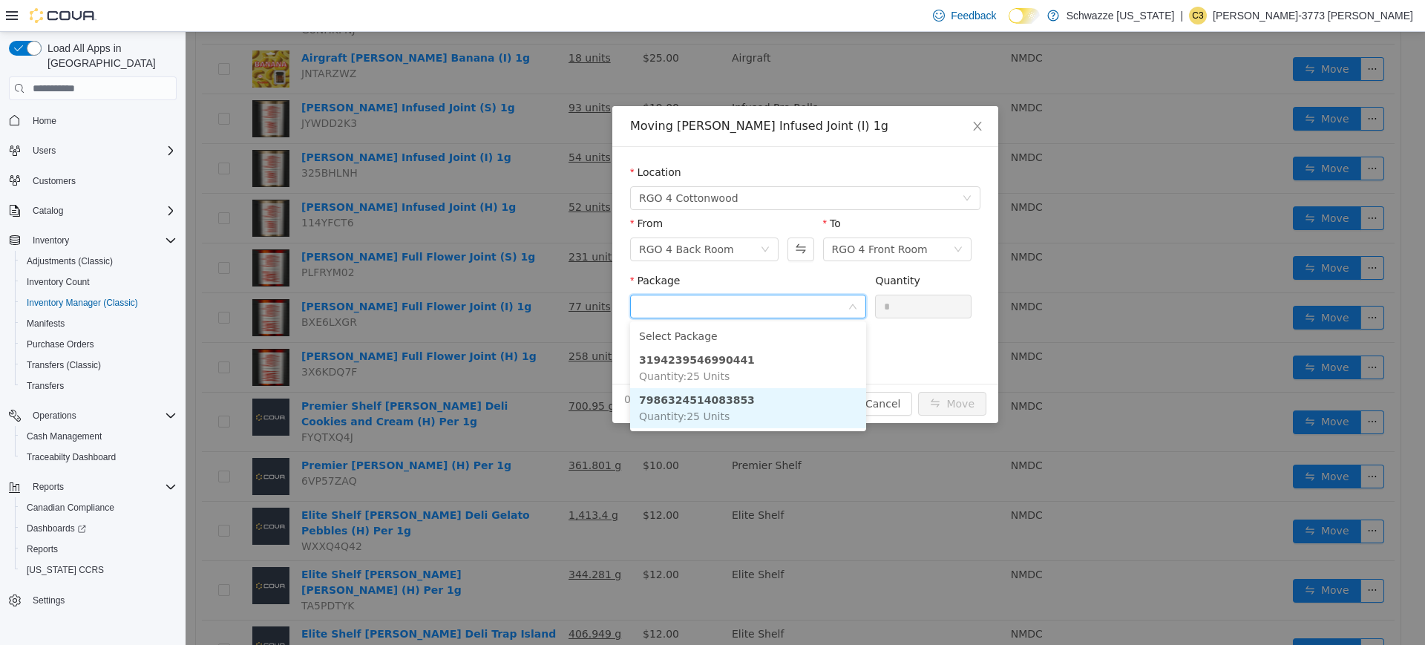
click at [723, 412] on li "7986324514083853 Quantity : 25 Units" at bounding box center [748, 408] width 236 height 40
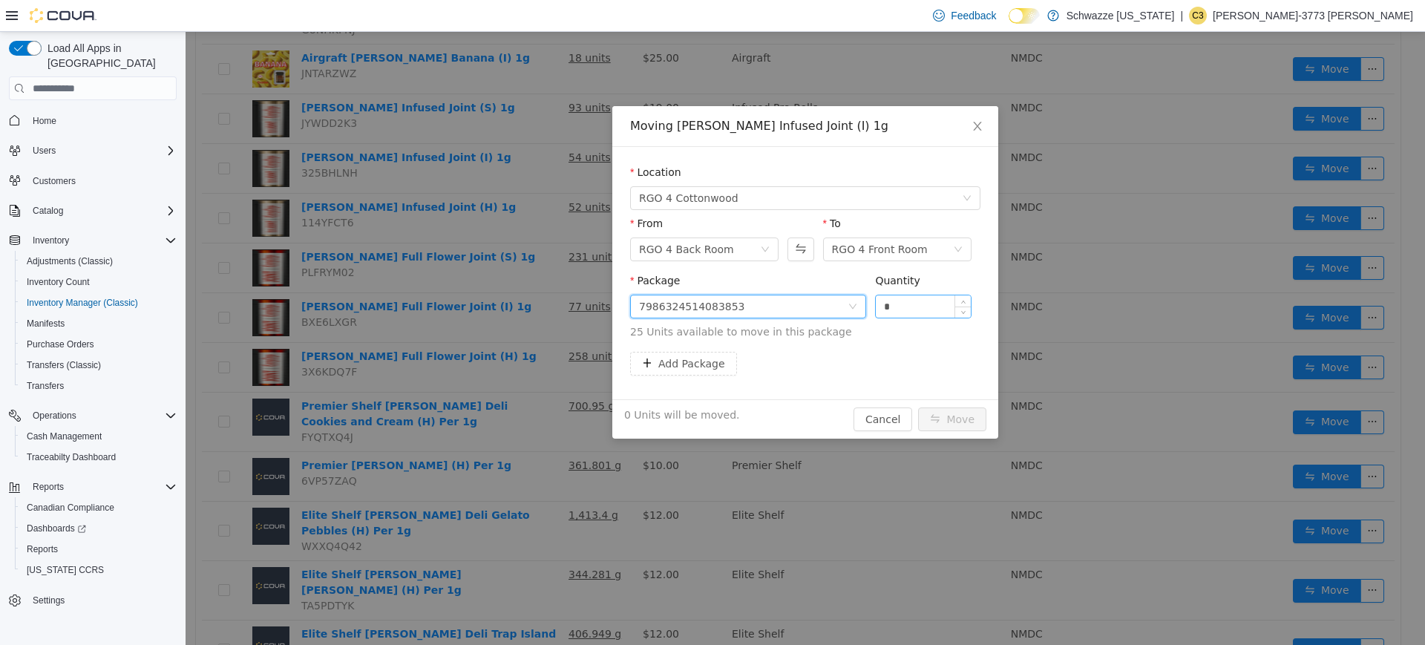
click at [898, 307] on input "*" at bounding box center [923, 306] width 95 height 22
type input "**"
click at [918, 408] on button "Move" at bounding box center [952, 420] width 68 height 24
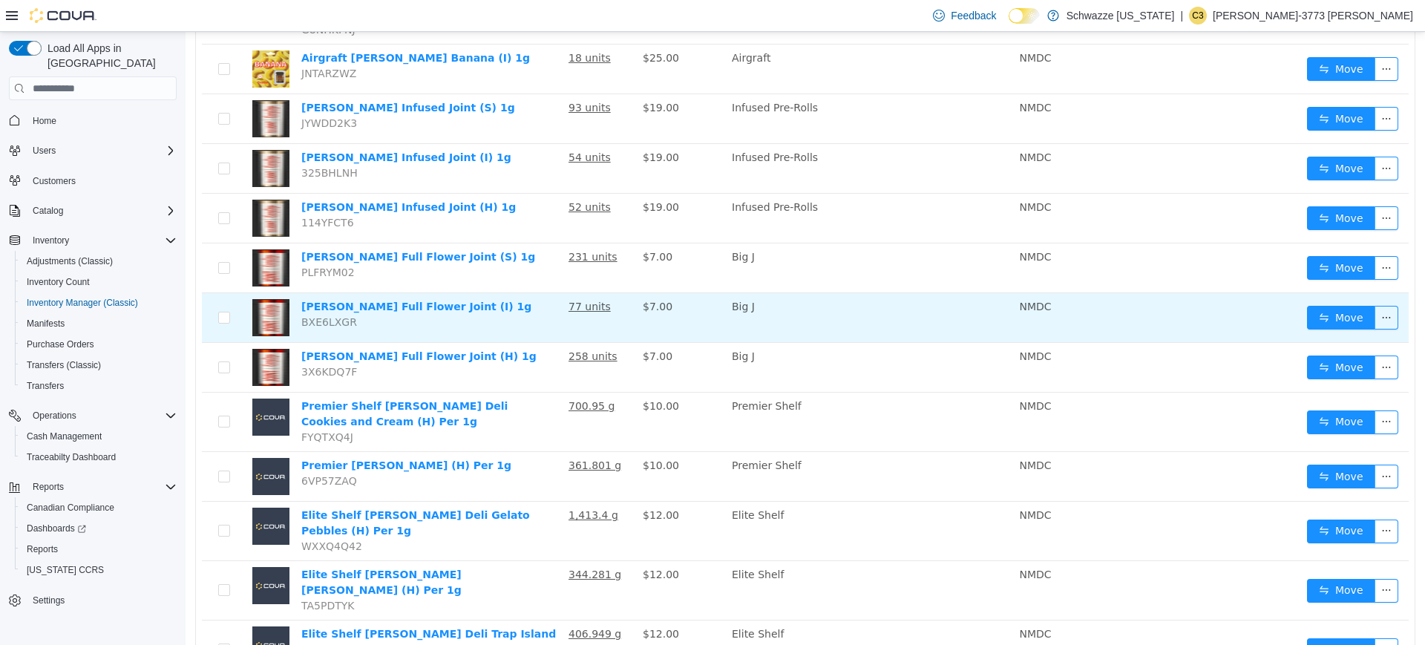
scroll to position [0, 0]
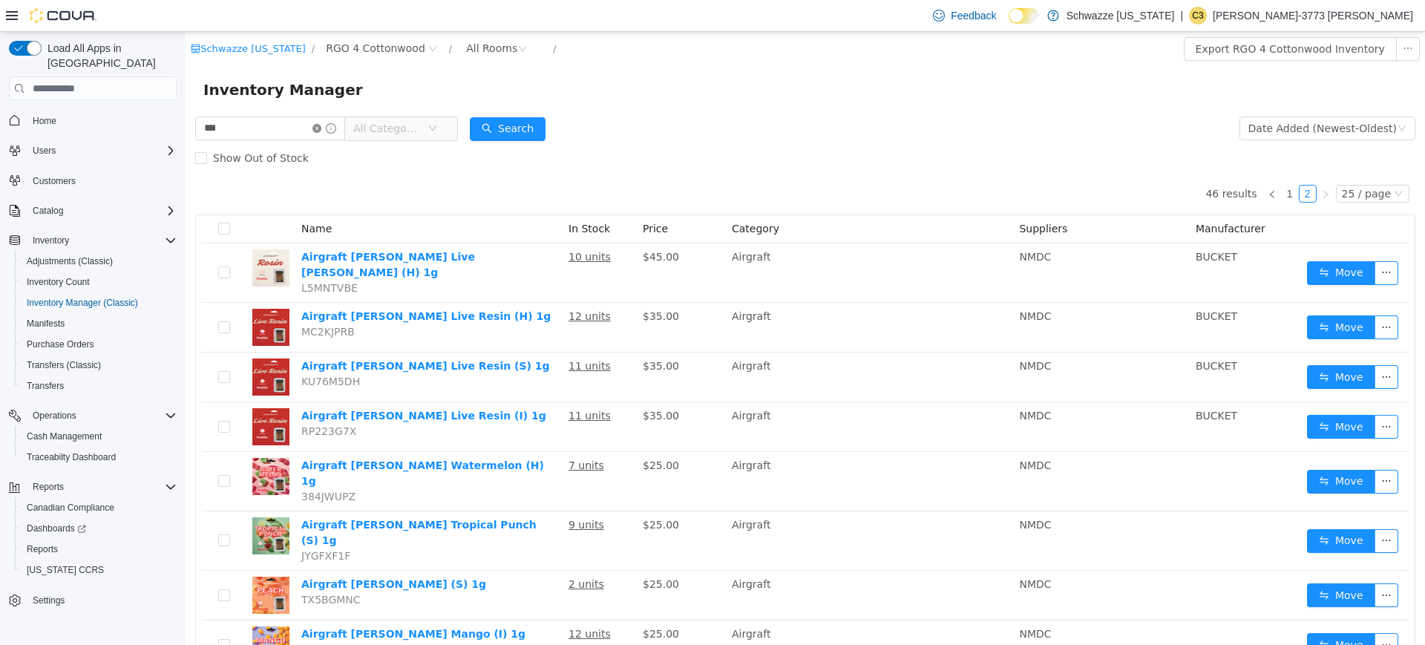
click at [321, 128] on icon "icon: close-circle" at bounding box center [316, 128] width 9 height 9
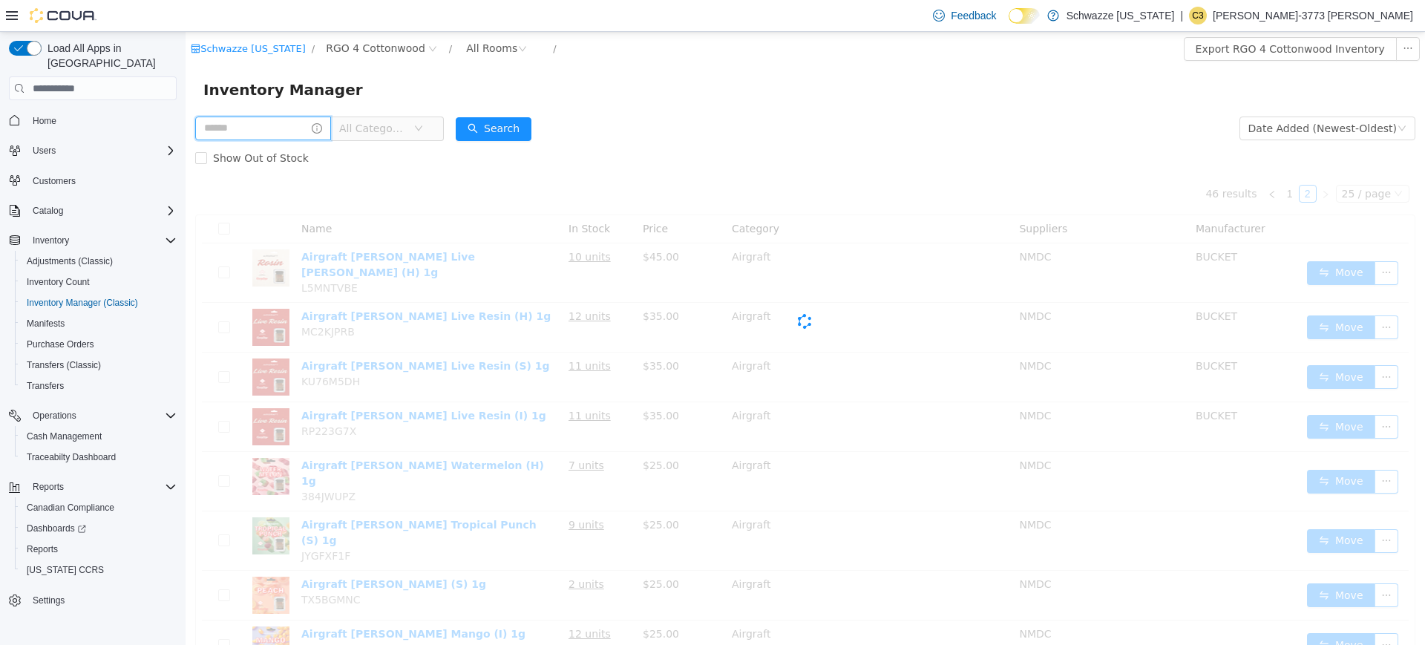
click at [279, 127] on input "text" at bounding box center [263, 129] width 136 height 24
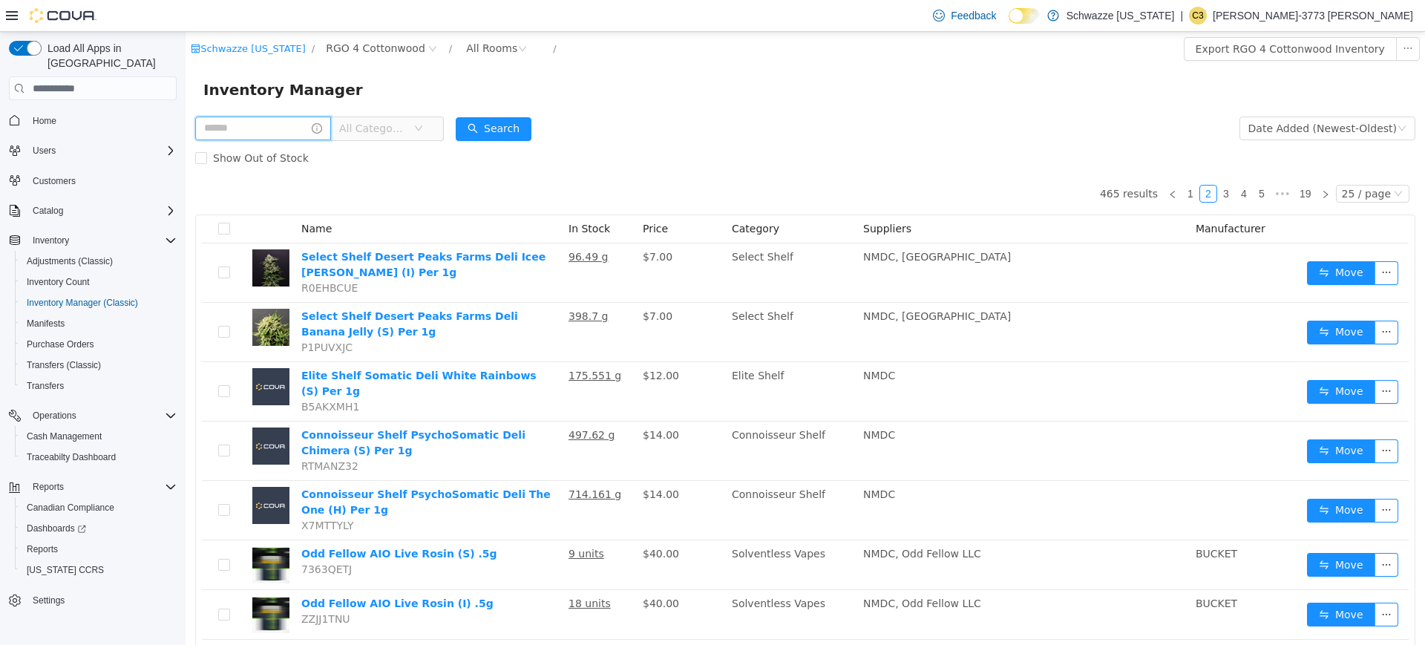
click at [258, 127] on input "text" at bounding box center [263, 129] width 136 height 24
type input "*****"
click at [515, 130] on button "Search" at bounding box center [508, 129] width 76 height 24
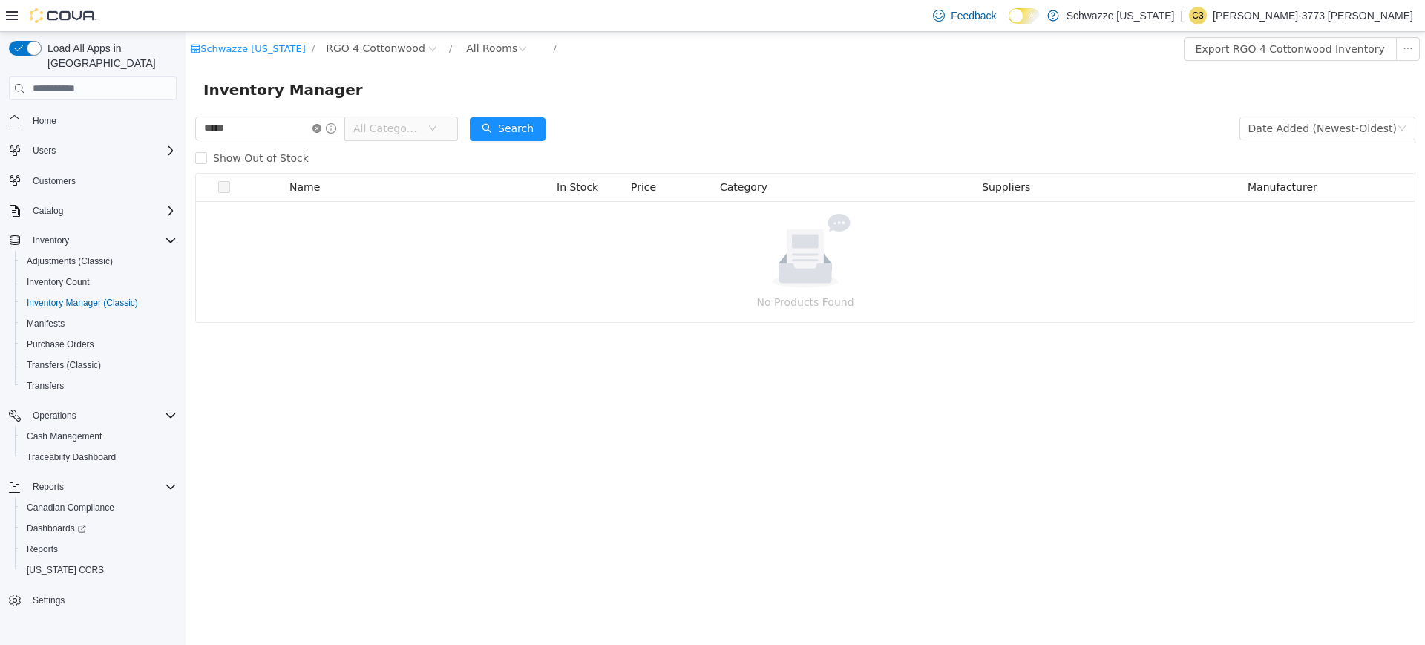
click at [321, 125] on icon "icon: close-circle" at bounding box center [316, 128] width 9 height 9
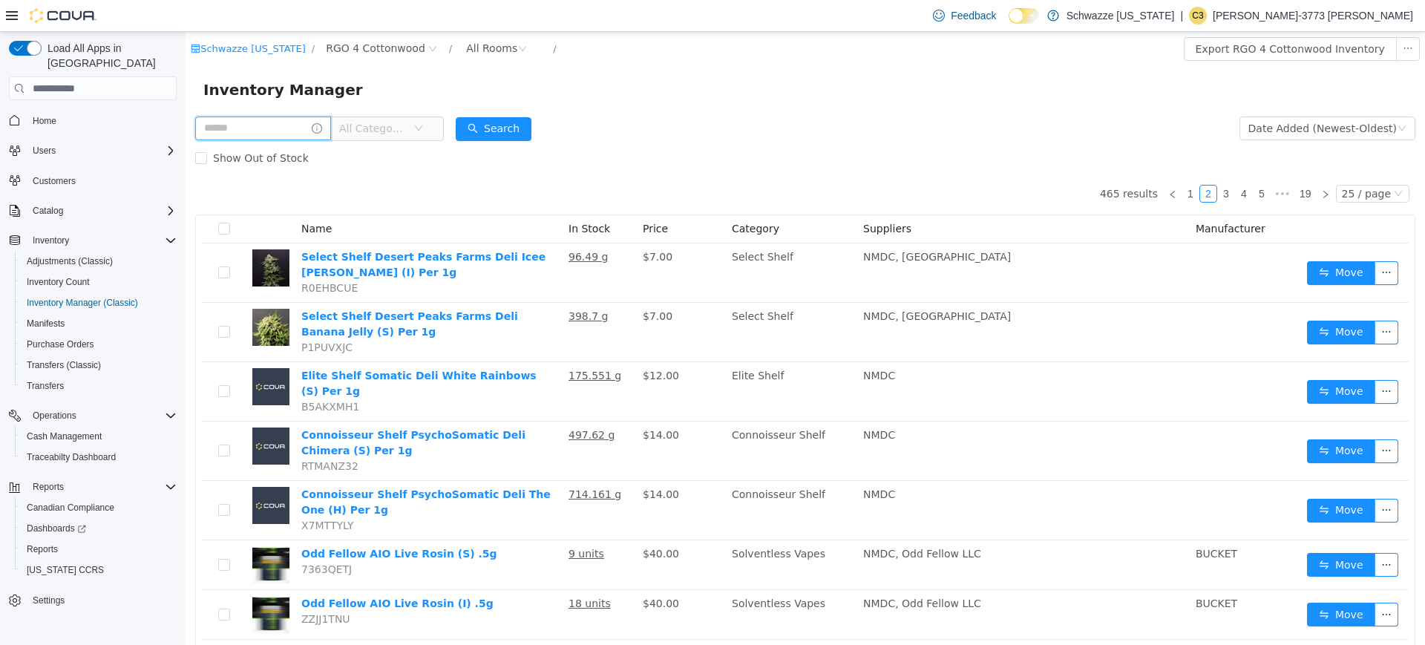
click at [300, 125] on input "text" at bounding box center [263, 129] width 136 height 24
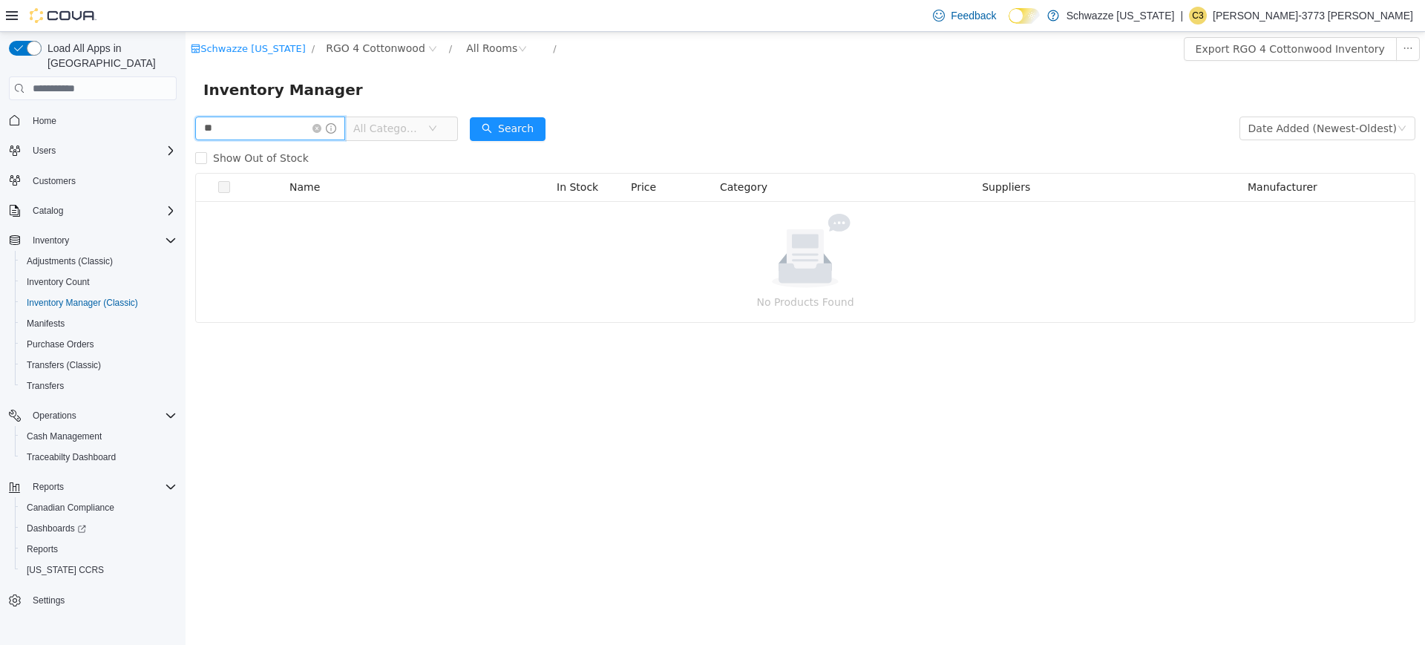
type input "*"
click at [305, 125] on input "*******" at bounding box center [270, 129] width 150 height 24
type input "*"
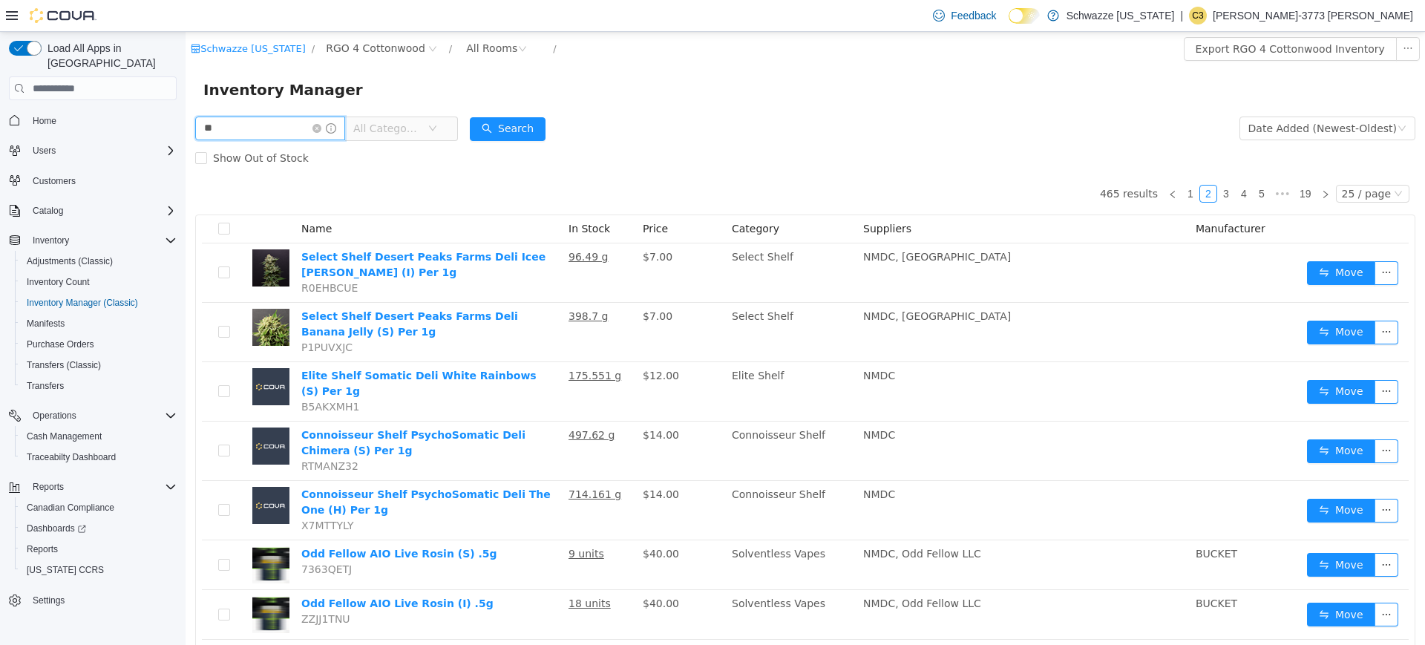
type input "*"
type input "****"
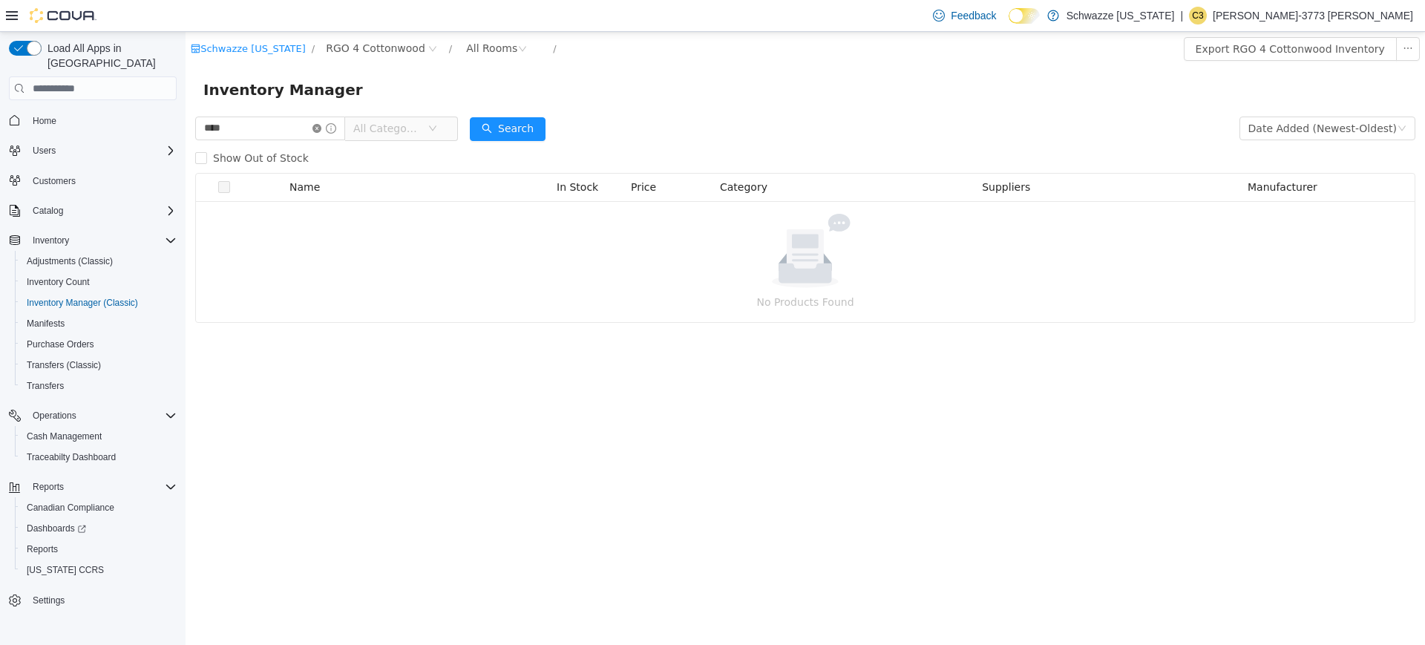
click at [321, 128] on icon "icon: close-circle" at bounding box center [316, 128] width 9 height 9
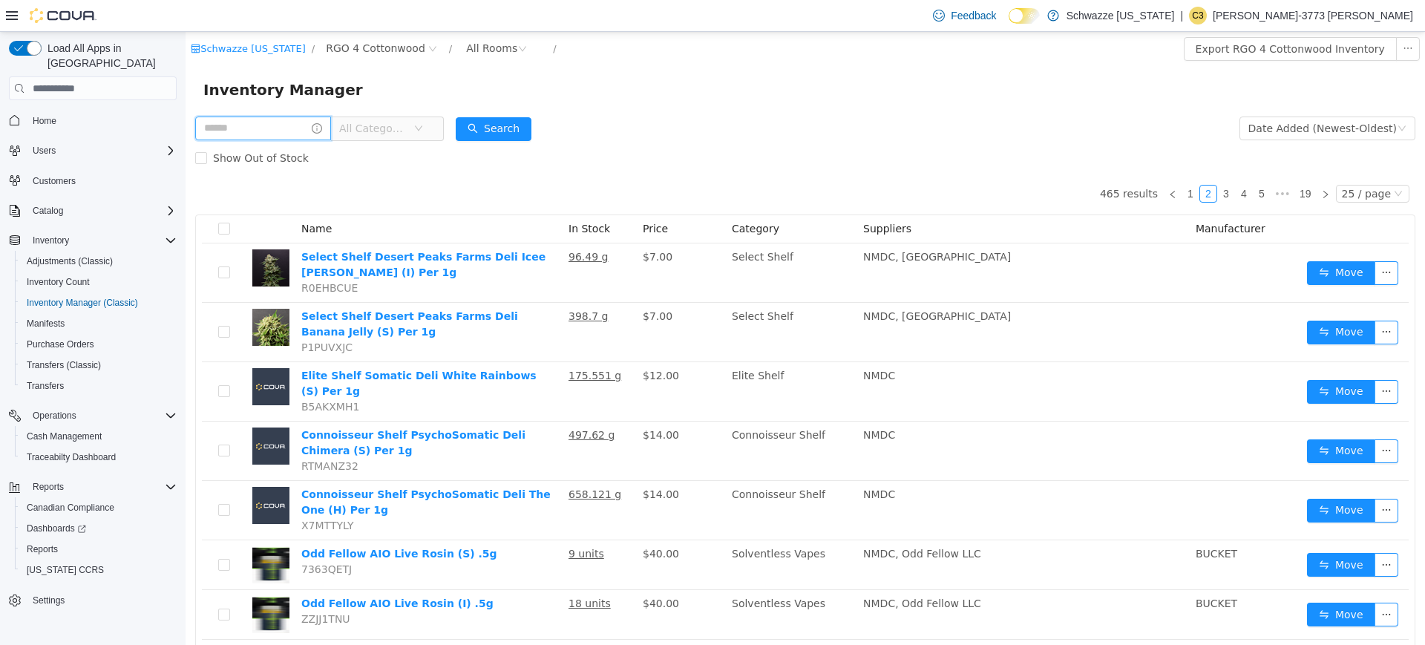
click at [276, 126] on input "text" at bounding box center [263, 129] width 136 height 24
type input "****"
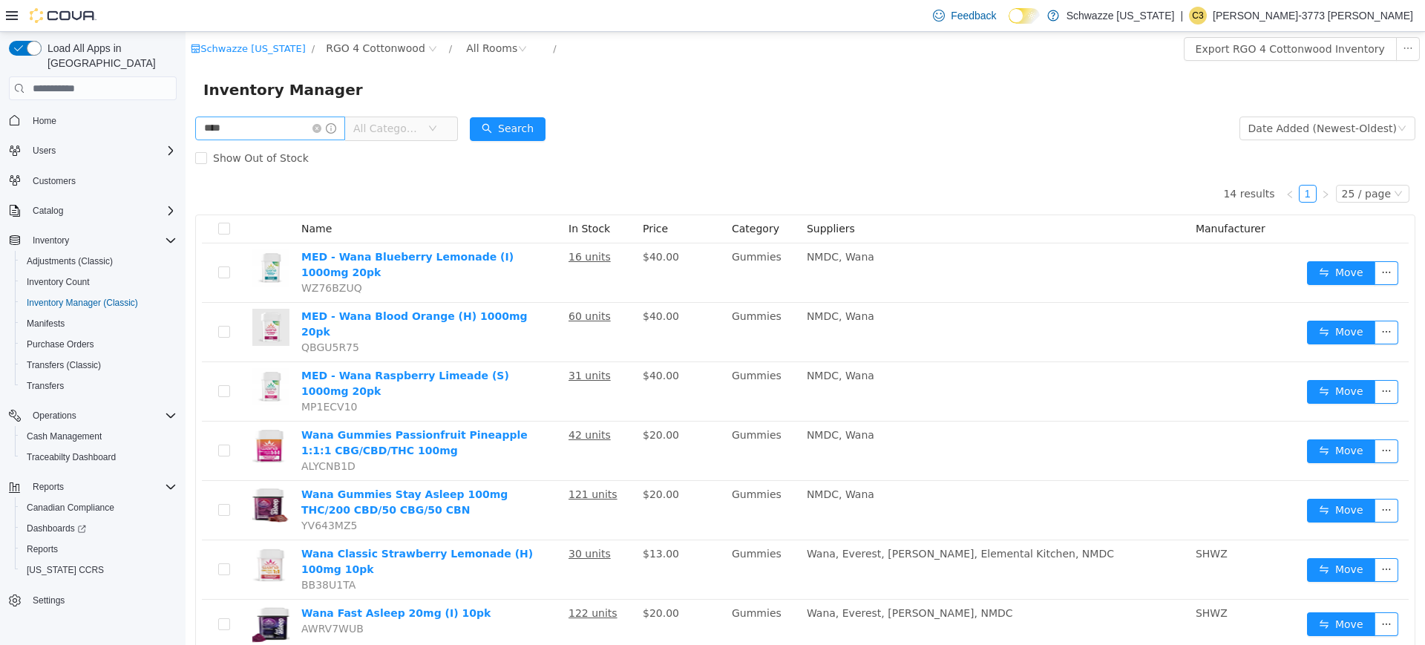
click at [300, 137] on input "****" at bounding box center [270, 129] width 150 height 24
click at [641, 145] on div "Show Out of Stock" at bounding box center [805, 158] width 1220 height 30
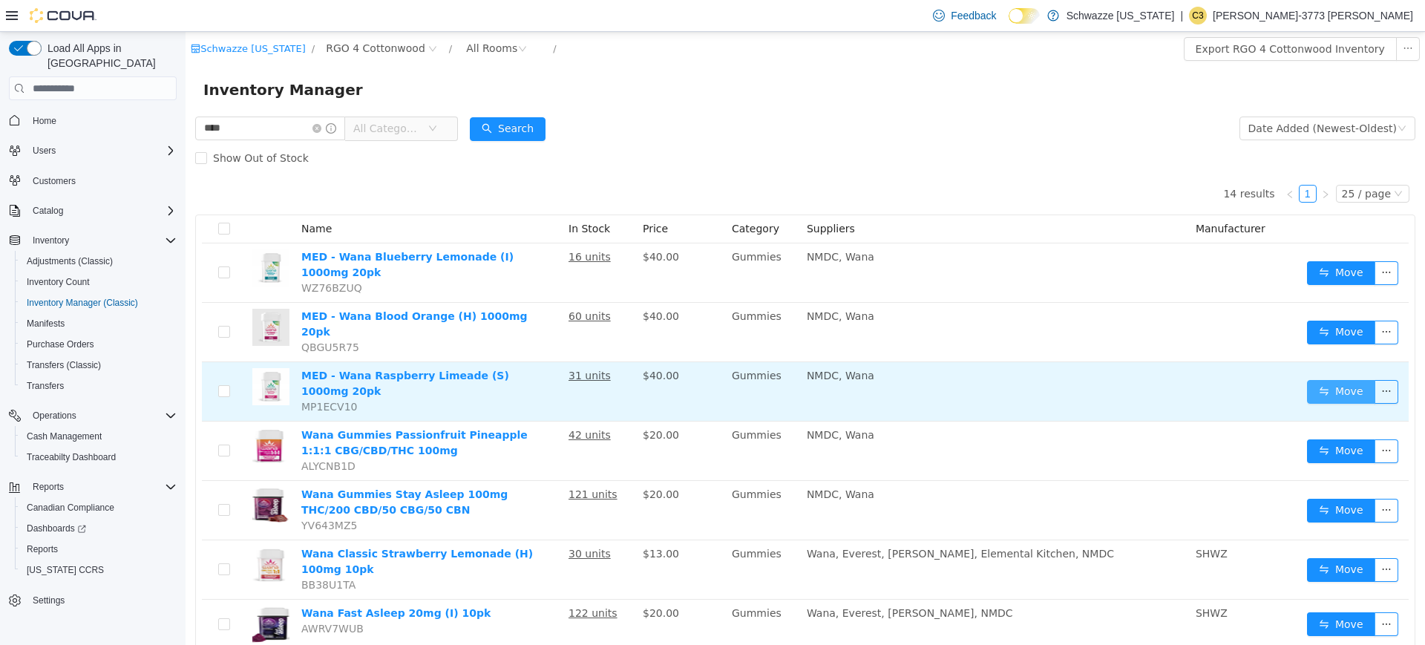
click at [1319, 380] on button "Move" at bounding box center [1341, 392] width 68 height 24
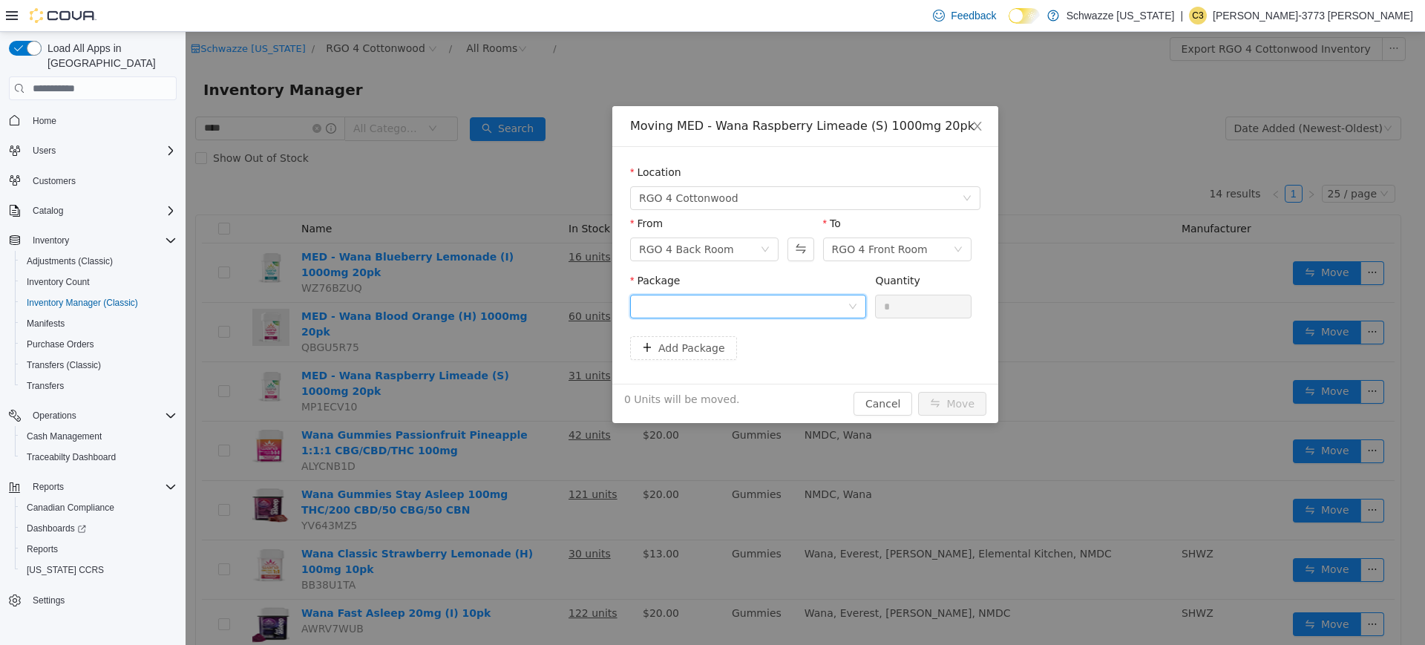
click at [825, 309] on div at bounding box center [743, 306] width 209 height 22
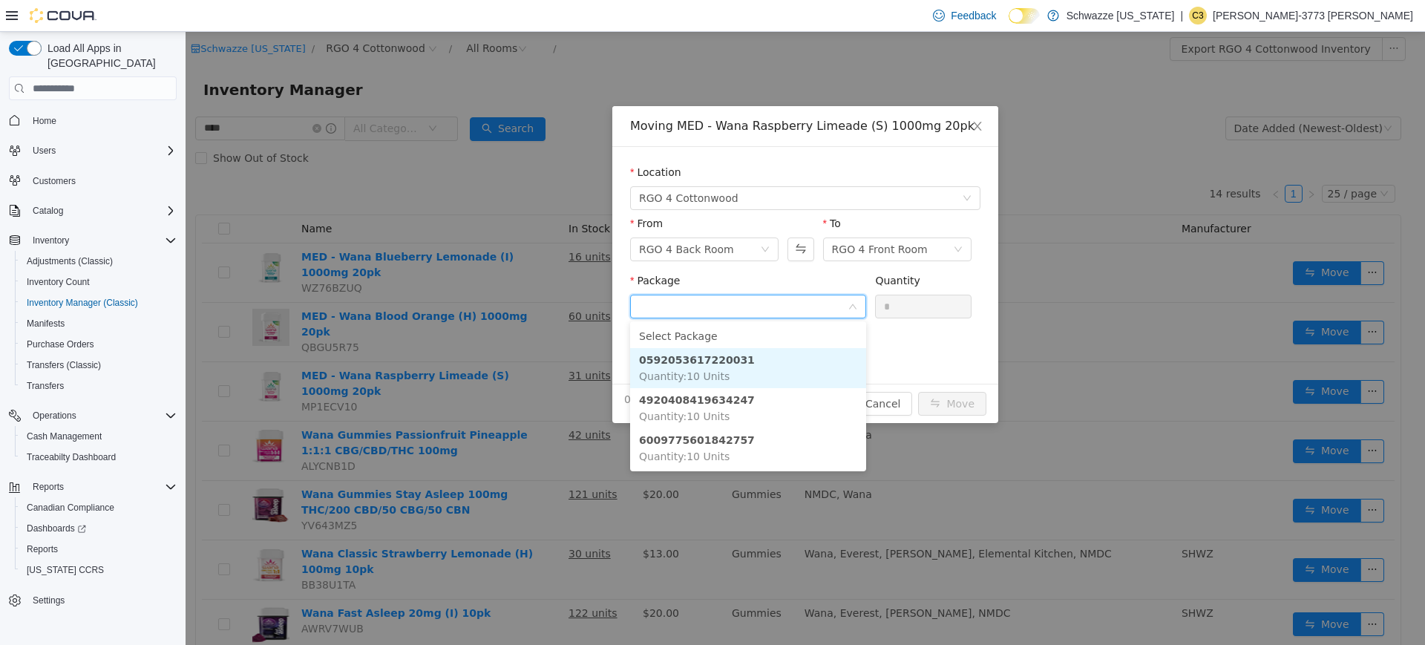
click at [774, 364] on li "0592053617220031 Quantity : 10 Units" at bounding box center [748, 368] width 236 height 40
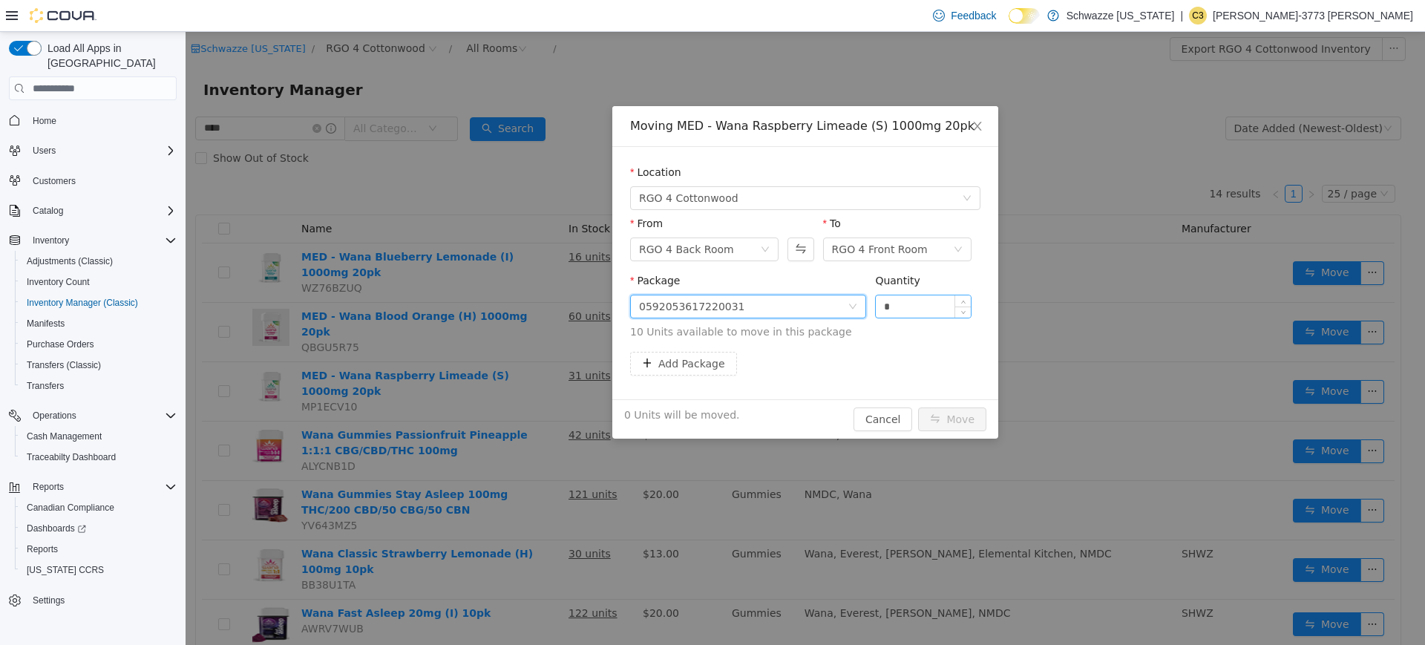
click at [941, 304] on input "*" at bounding box center [923, 306] width 95 height 22
type input "**"
click at [971, 419] on button "Move" at bounding box center [952, 420] width 68 height 24
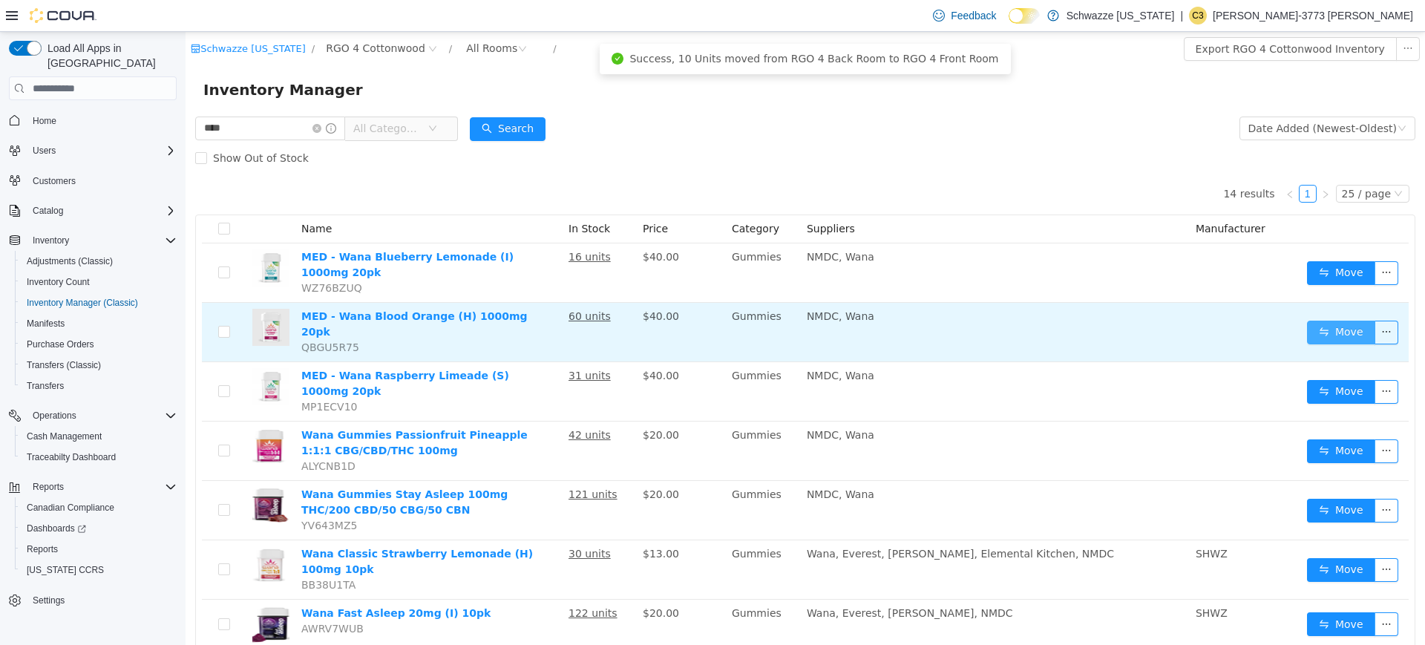
click at [1319, 322] on button "Move" at bounding box center [1341, 333] width 68 height 24
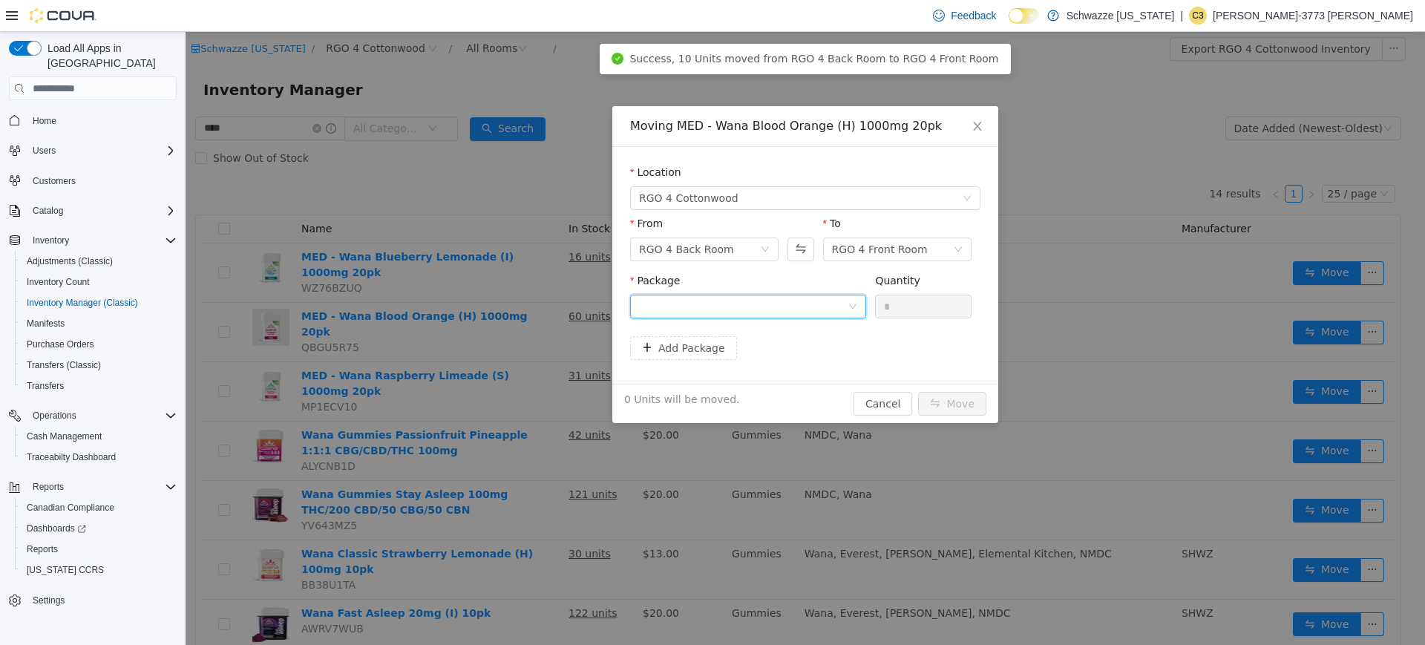
click at [774, 301] on div at bounding box center [743, 306] width 209 height 22
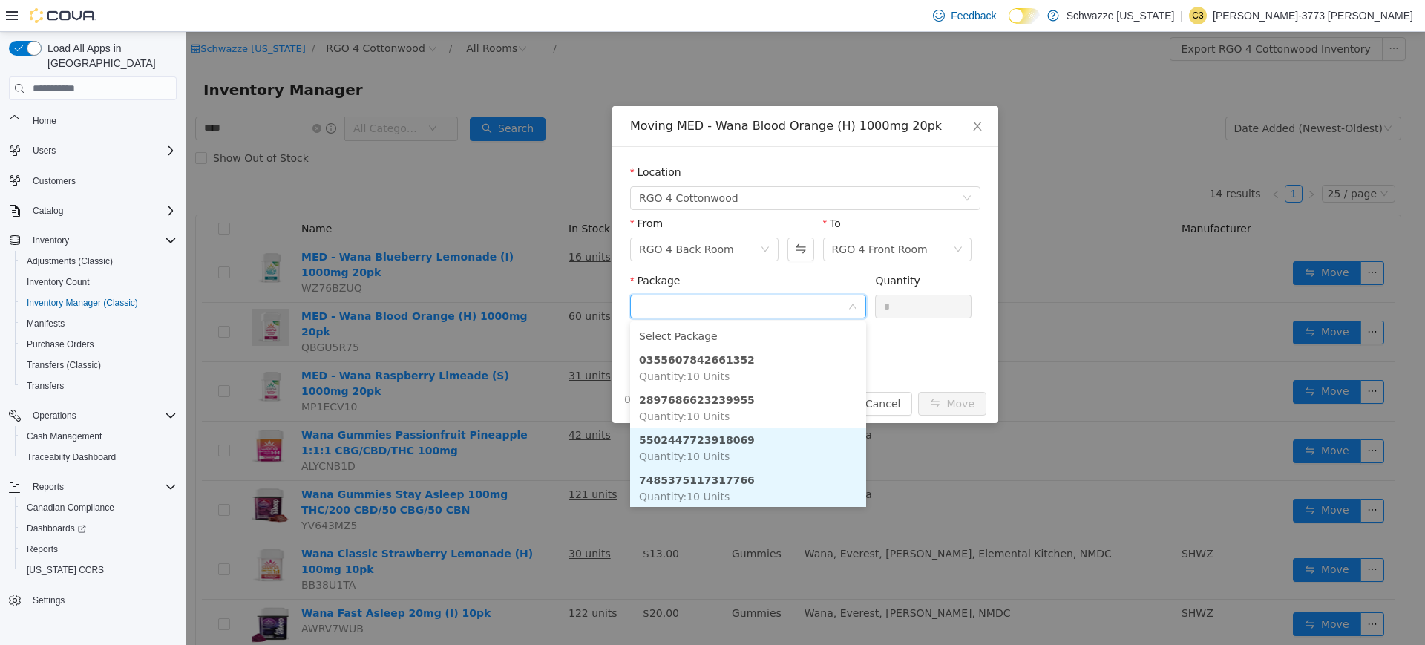
scroll to position [1, 0]
click at [724, 454] on li "5502447723918069 Quantity : 10 Units" at bounding box center [748, 447] width 236 height 40
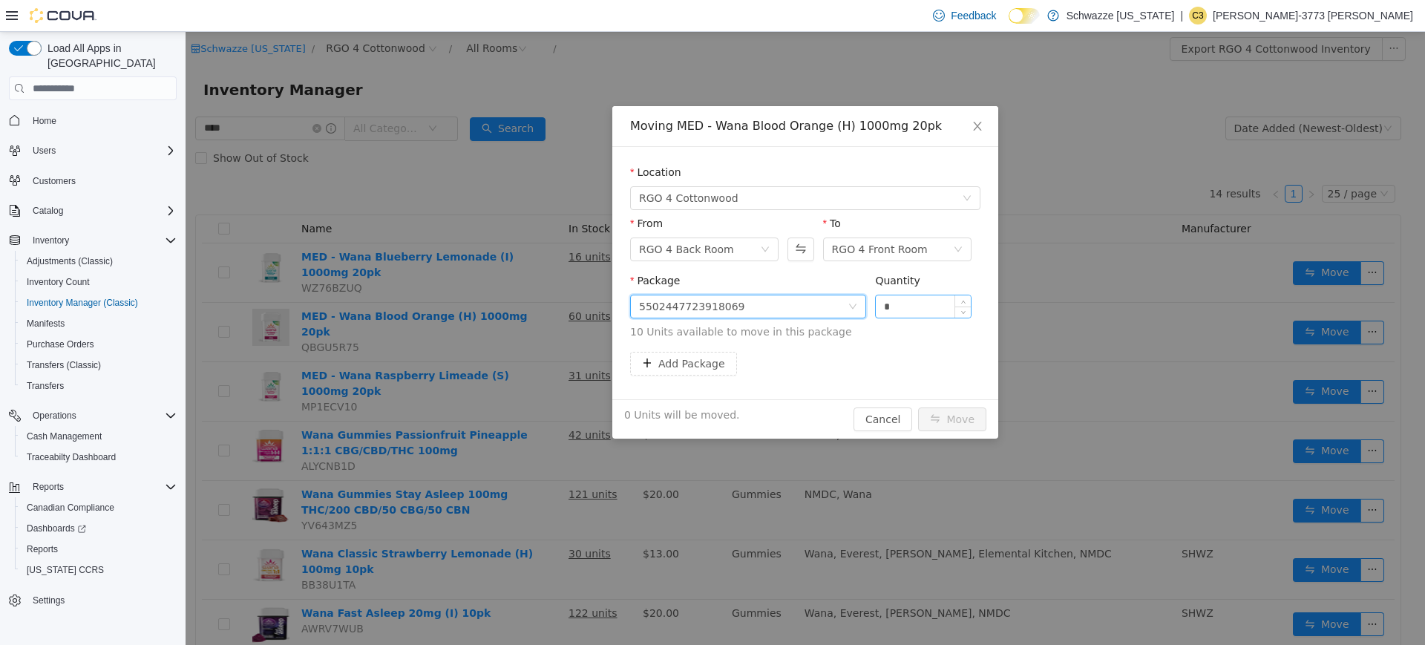
click at [923, 305] on input "*" at bounding box center [923, 306] width 95 height 22
type input "**"
click at [918, 408] on button "Move" at bounding box center [952, 420] width 68 height 24
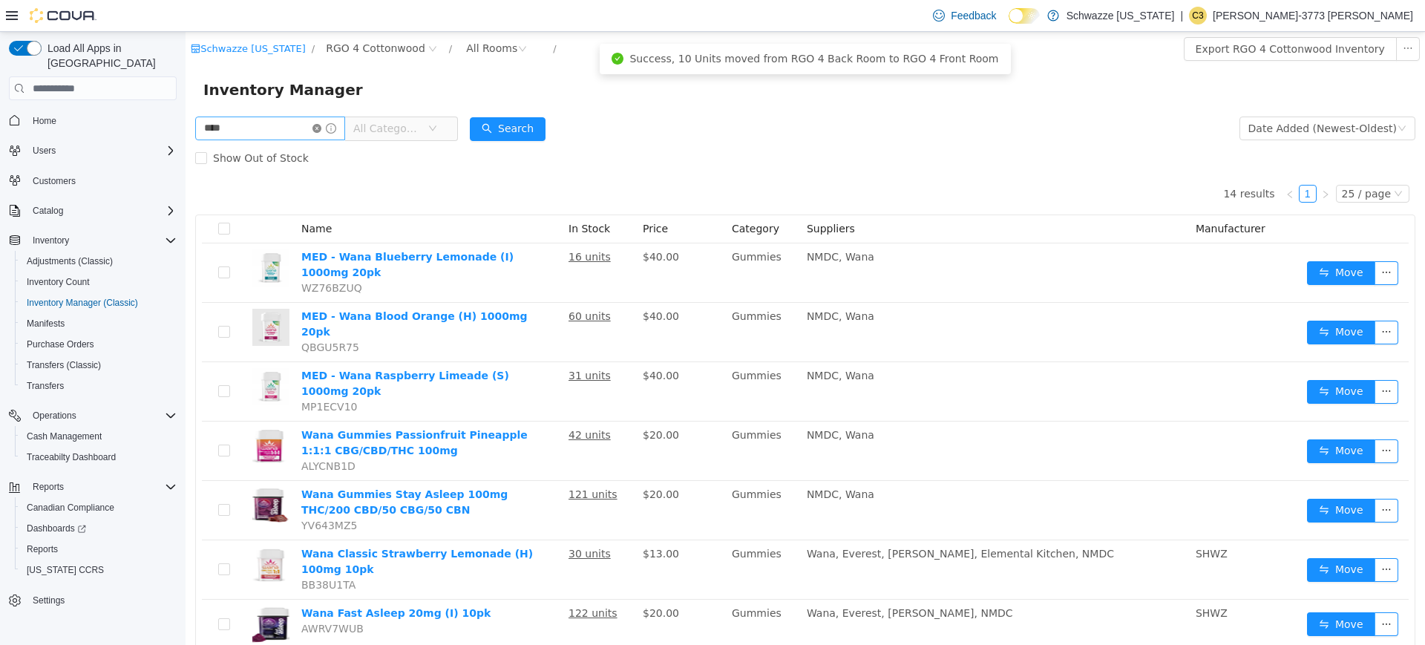
click at [321, 131] on icon "icon: close-circle" at bounding box center [316, 128] width 9 height 9
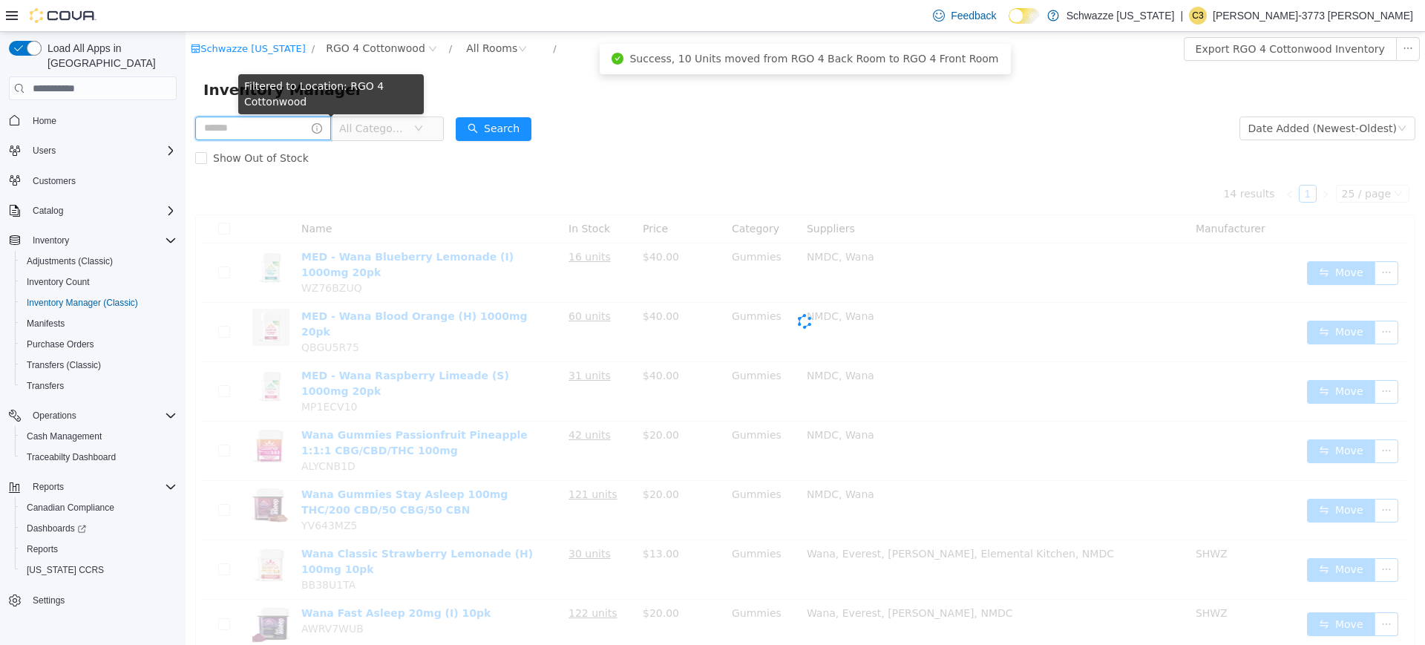
click at [287, 129] on input "text" at bounding box center [263, 129] width 136 height 24
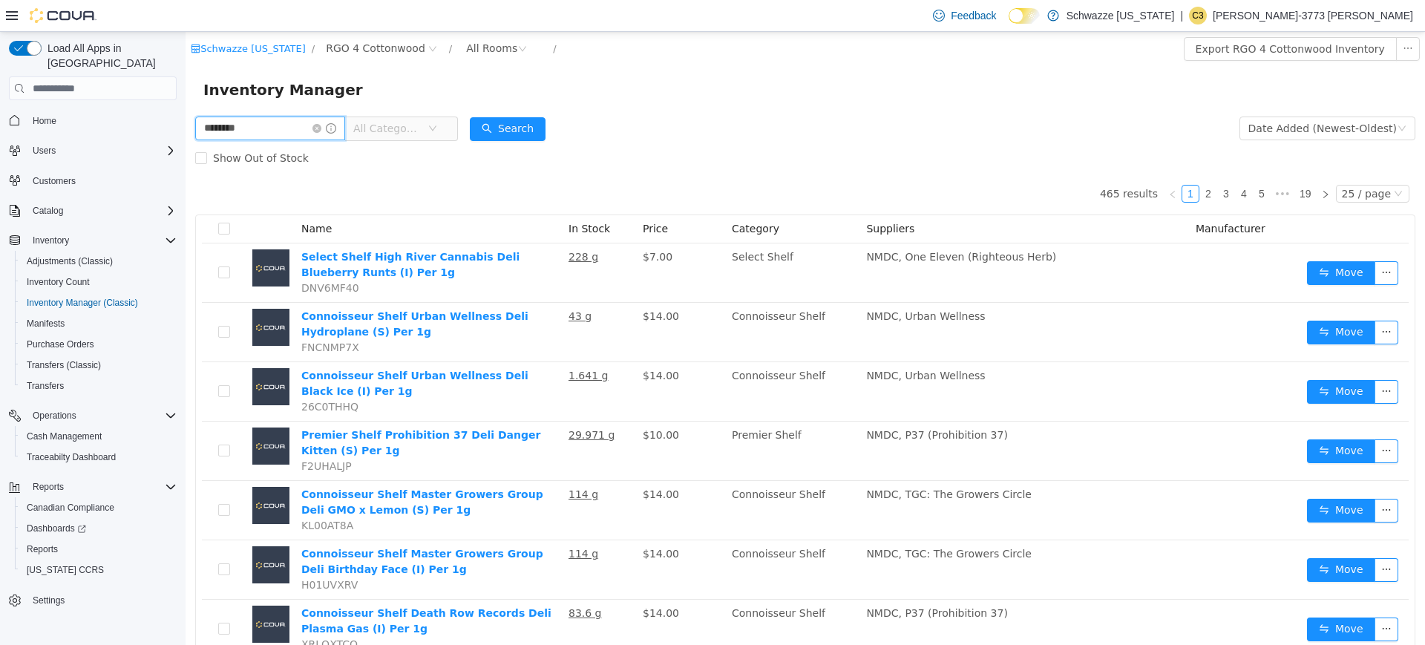
type input "********"
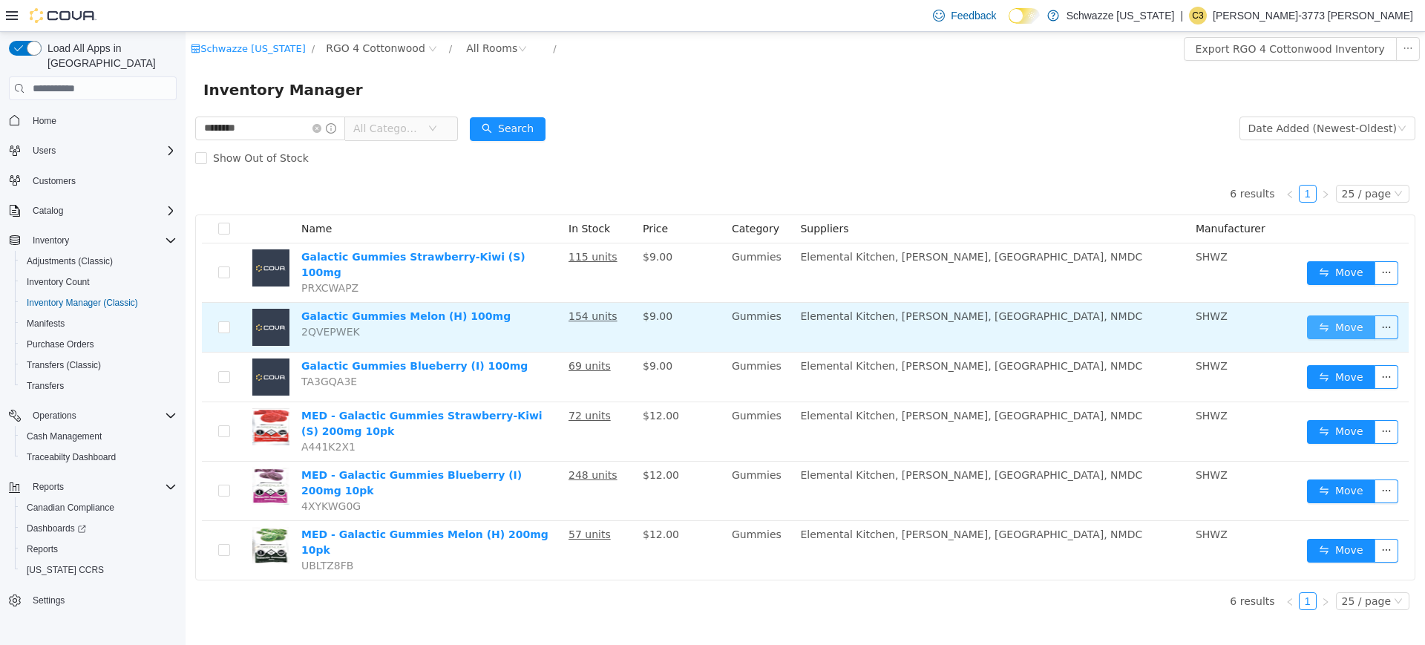
click at [1344, 325] on button "Move" at bounding box center [1341, 327] width 68 height 24
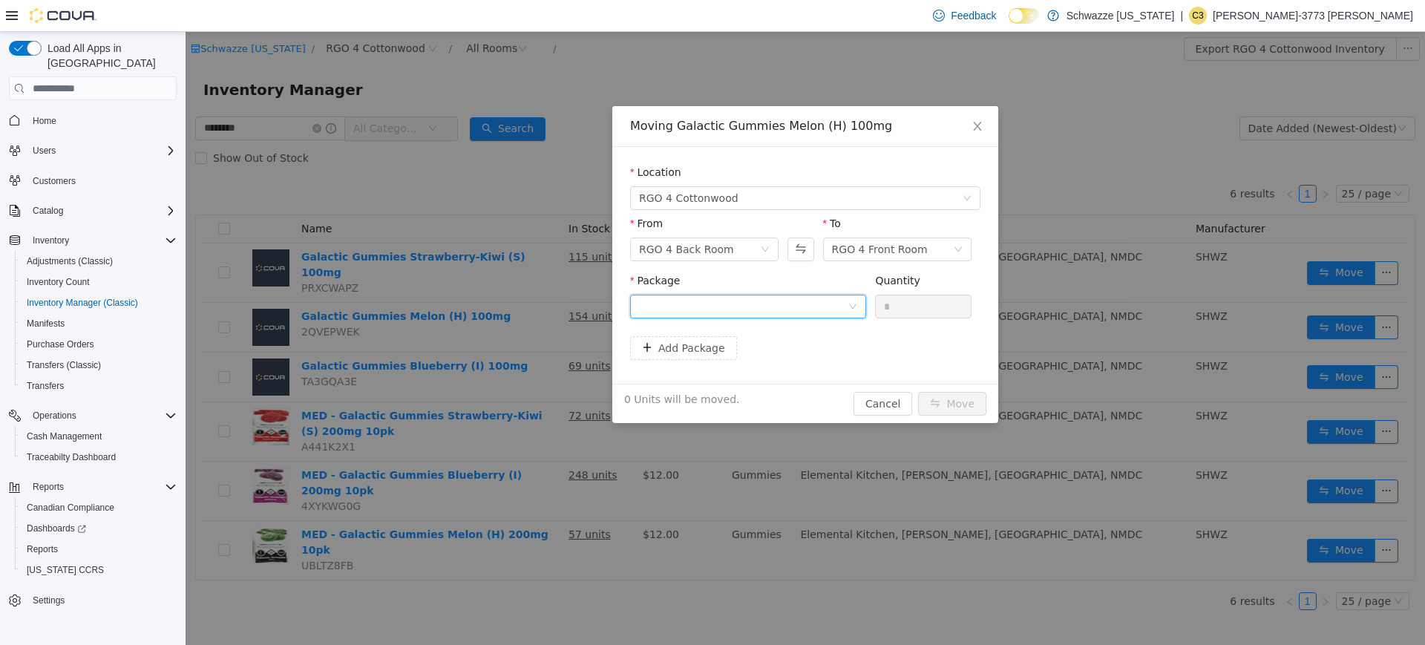
click at [810, 304] on div at bounding box center [743, 306] width 209 height 22
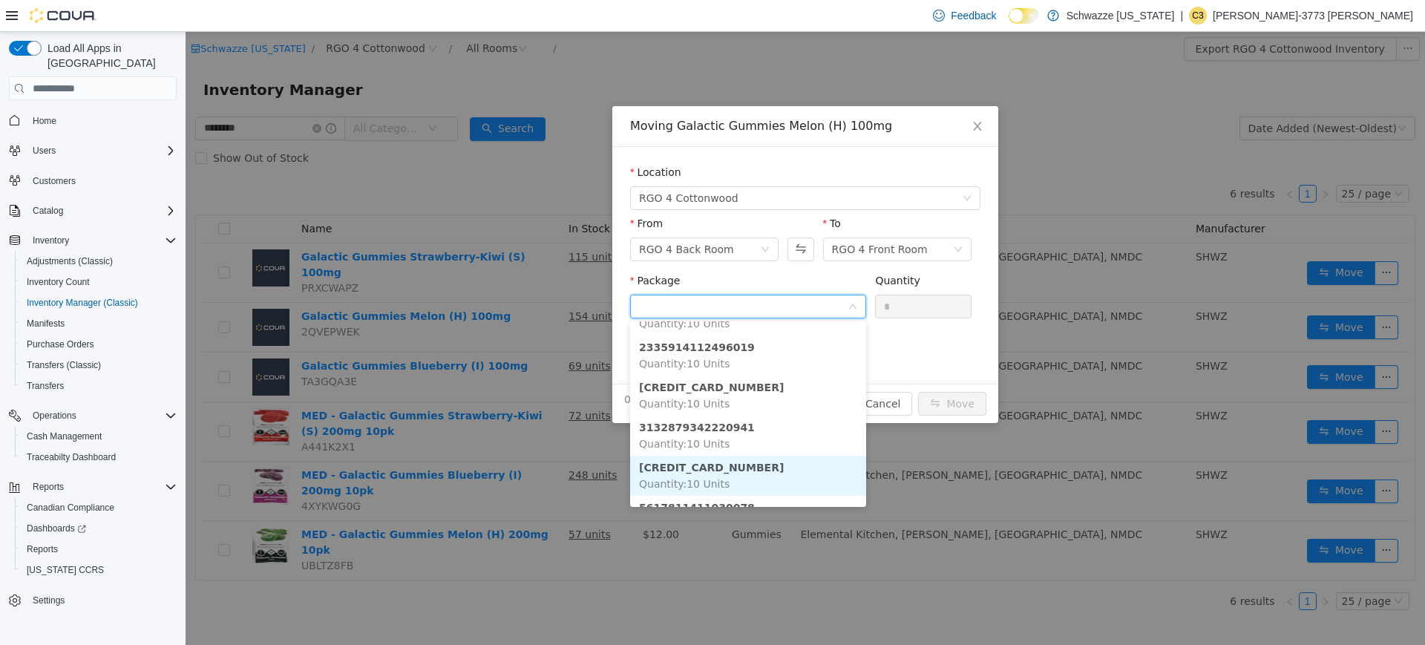
scroll to position [255, 0]
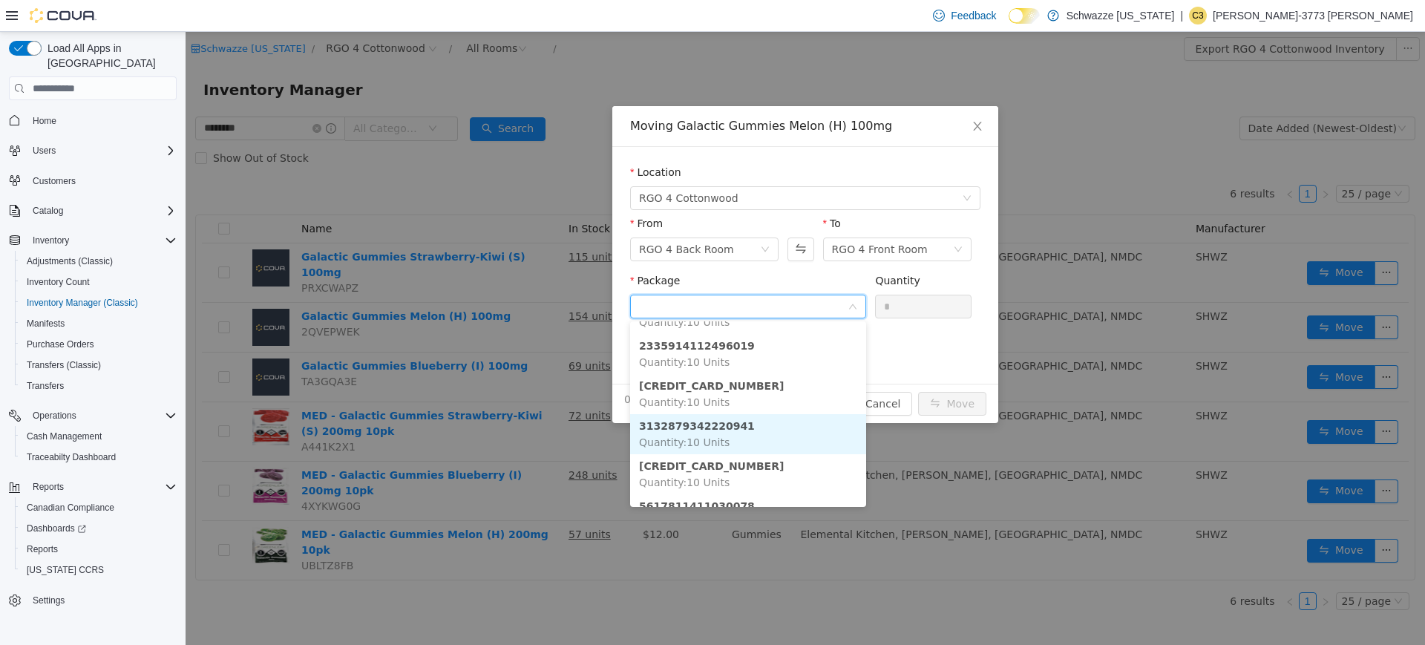
click at [719, 431] on strong "3132879342220941" at bounding box center [697, 426] width 116 height 12
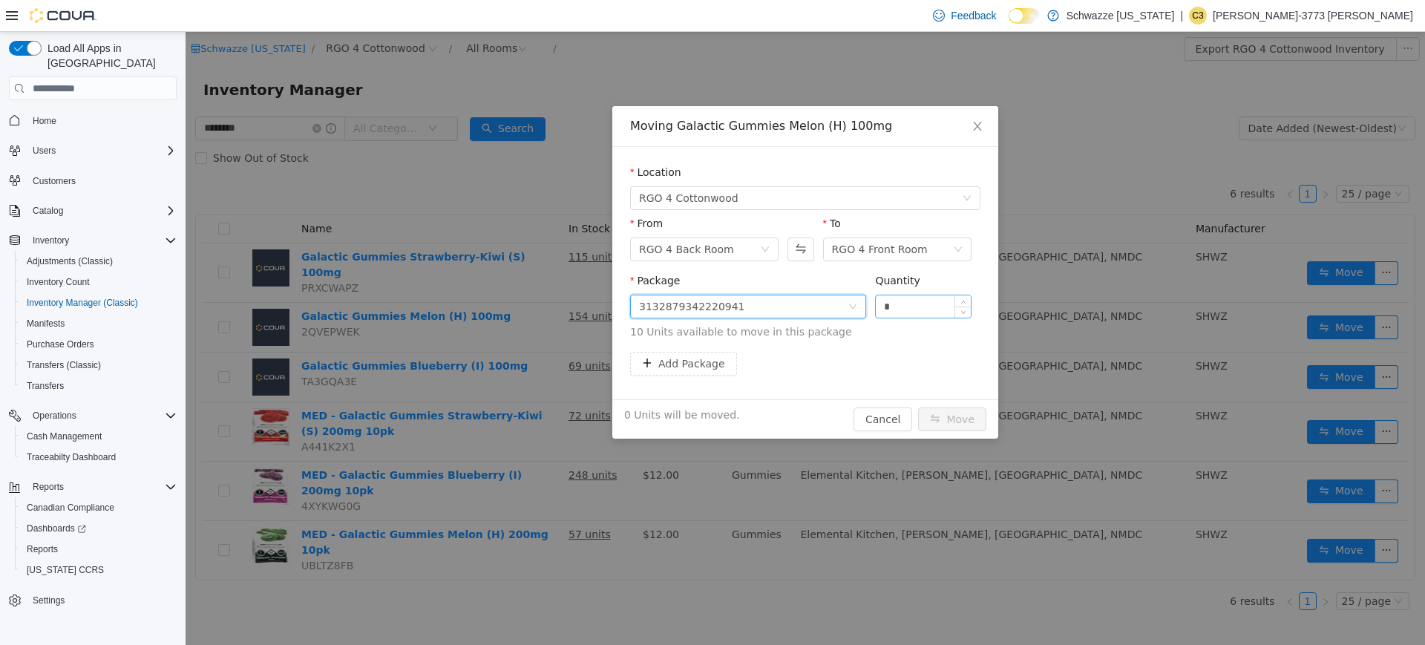
click at [893, 298] on input "*" at bounding box center [923, 306] width 95 height 22
type input "**"
click at [918, 408] on button "Move" at bounding box center [952, 420] width 68 height 24
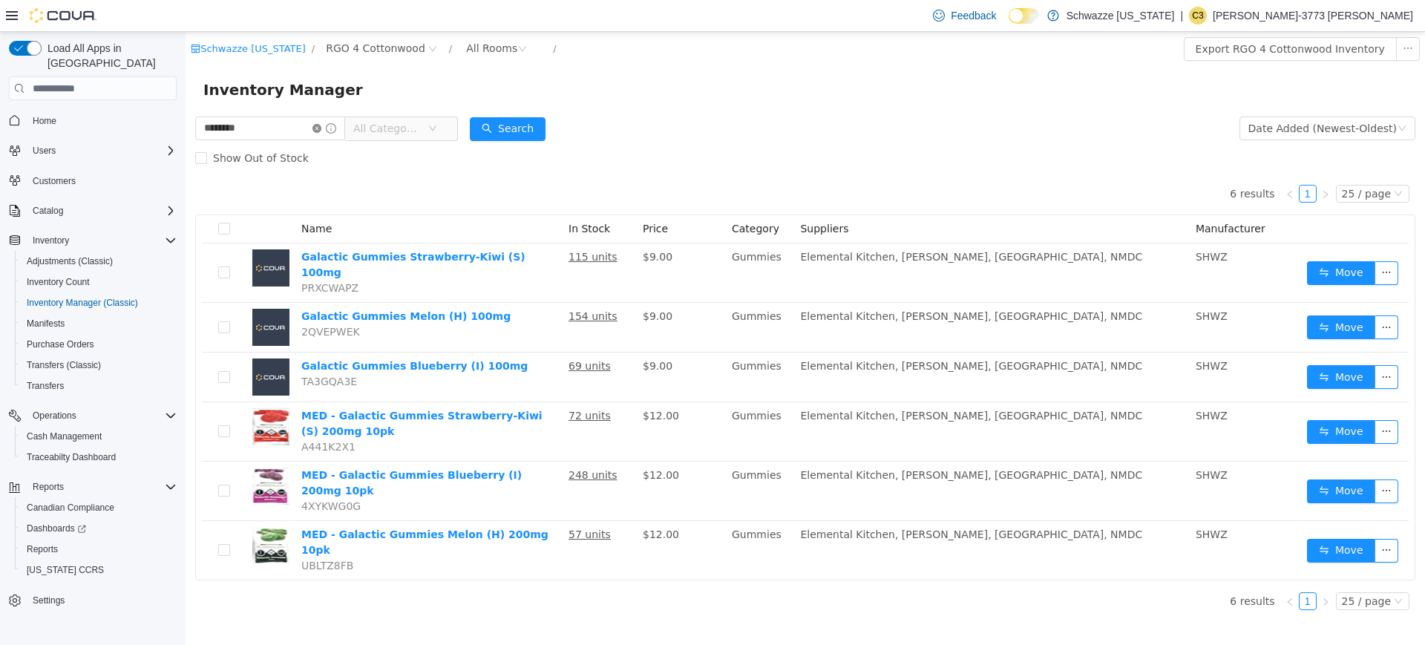
click at [321, 128] on icon "icon: close-circle" at bounding box center [316, 128] width 9 height 9
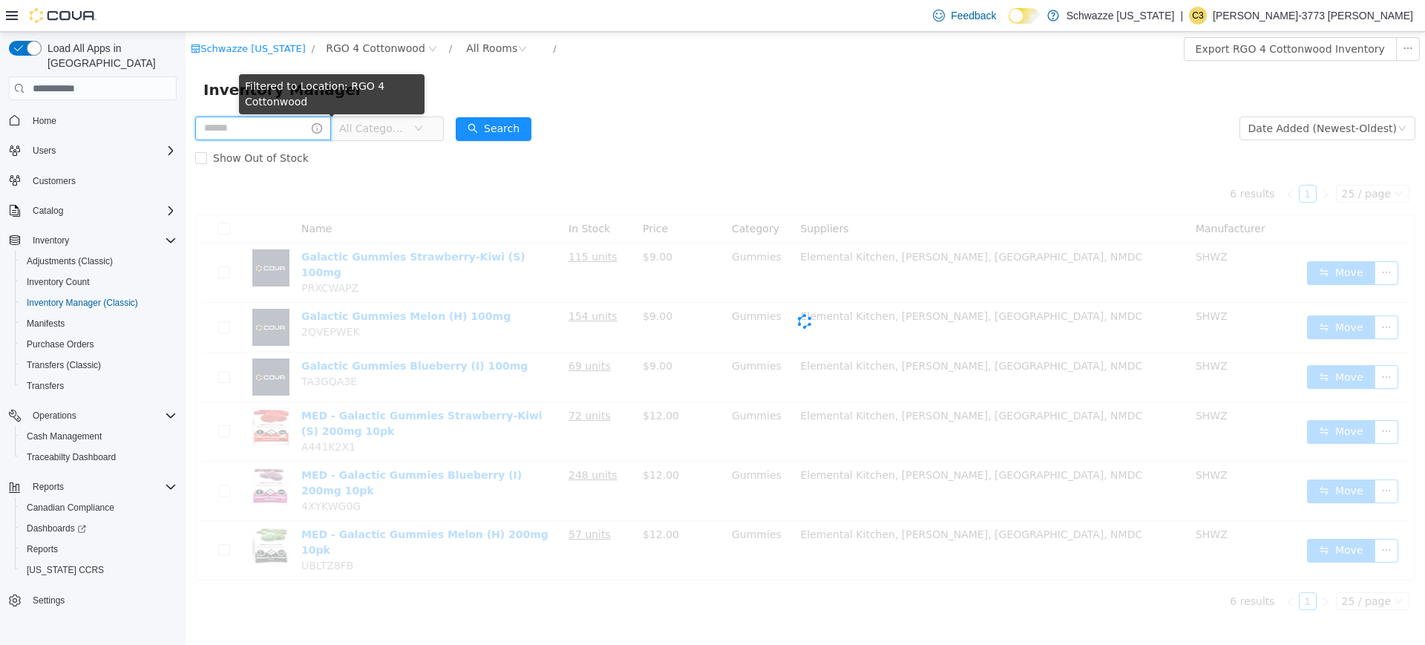
click at [252, 128] on input "text" at bounding box center [263, 129] width 136 height 24
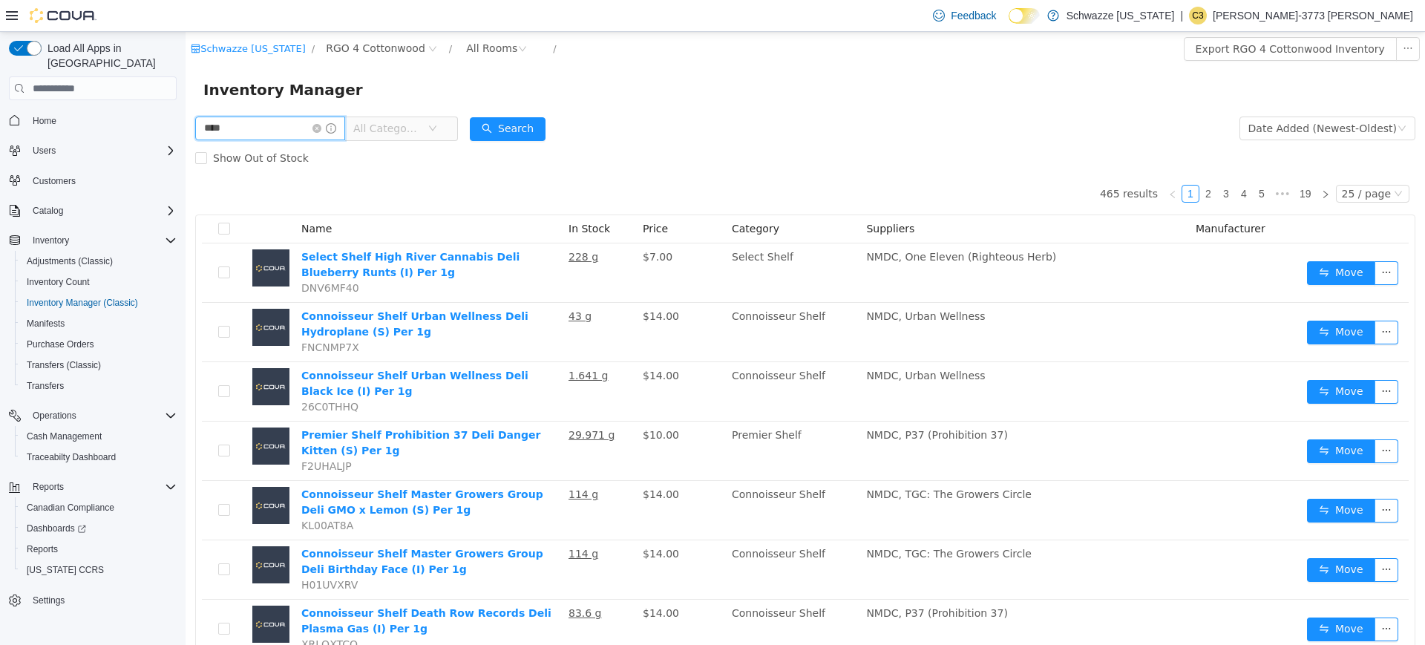
type input "****"
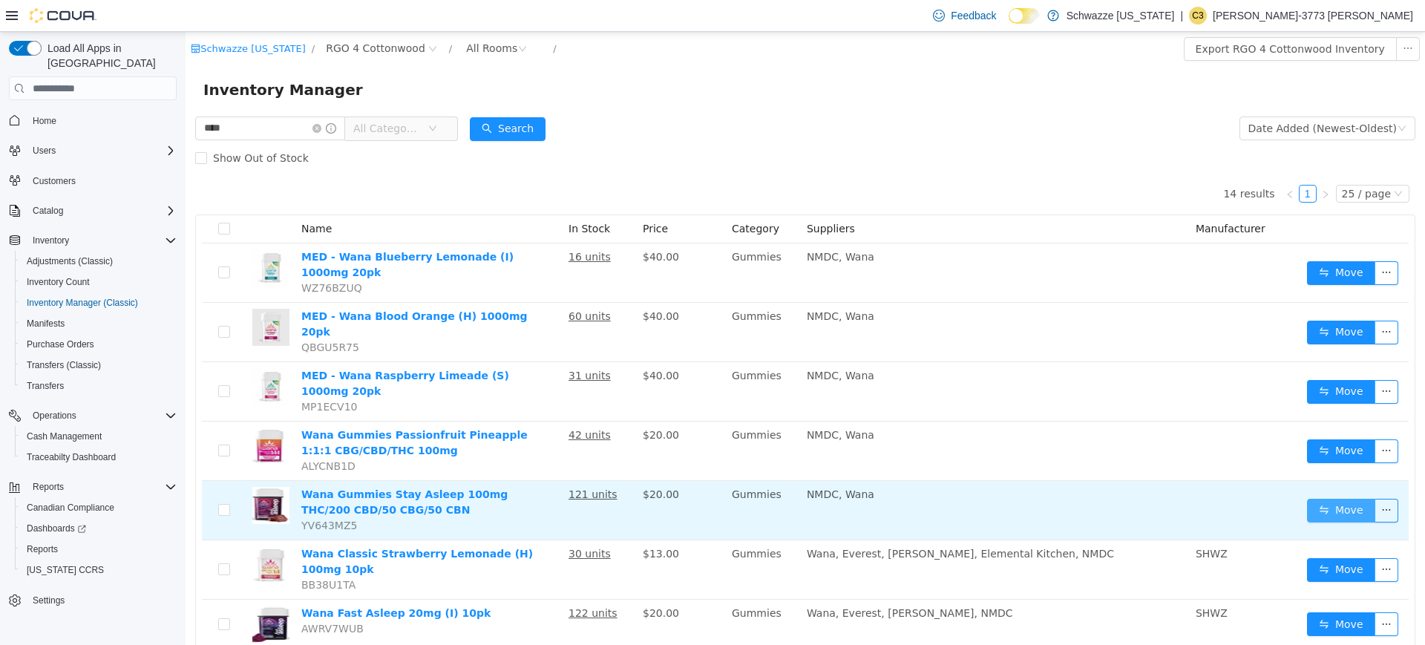
click at [1319, 499] on button "Move" at bounding box center [1341, 511] width 68 height 24
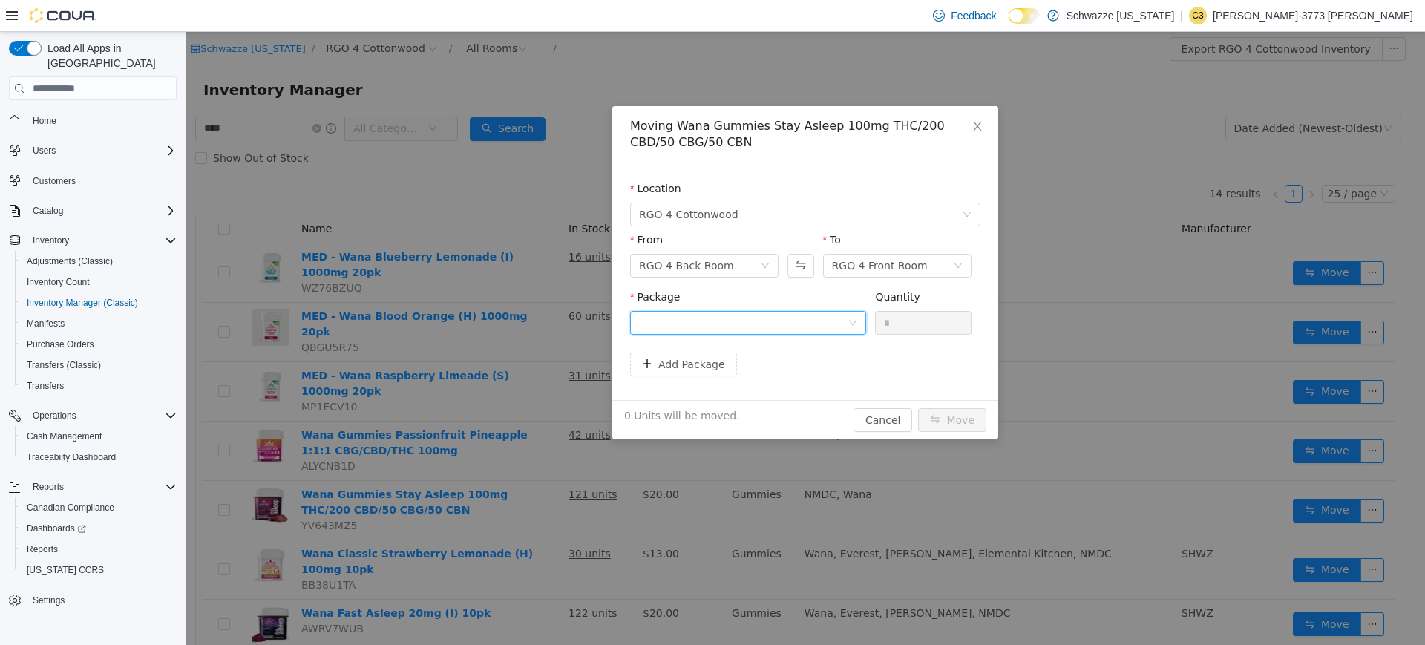
click at [750, 326] on div at bounding box center [743, 323] width 209 height 22
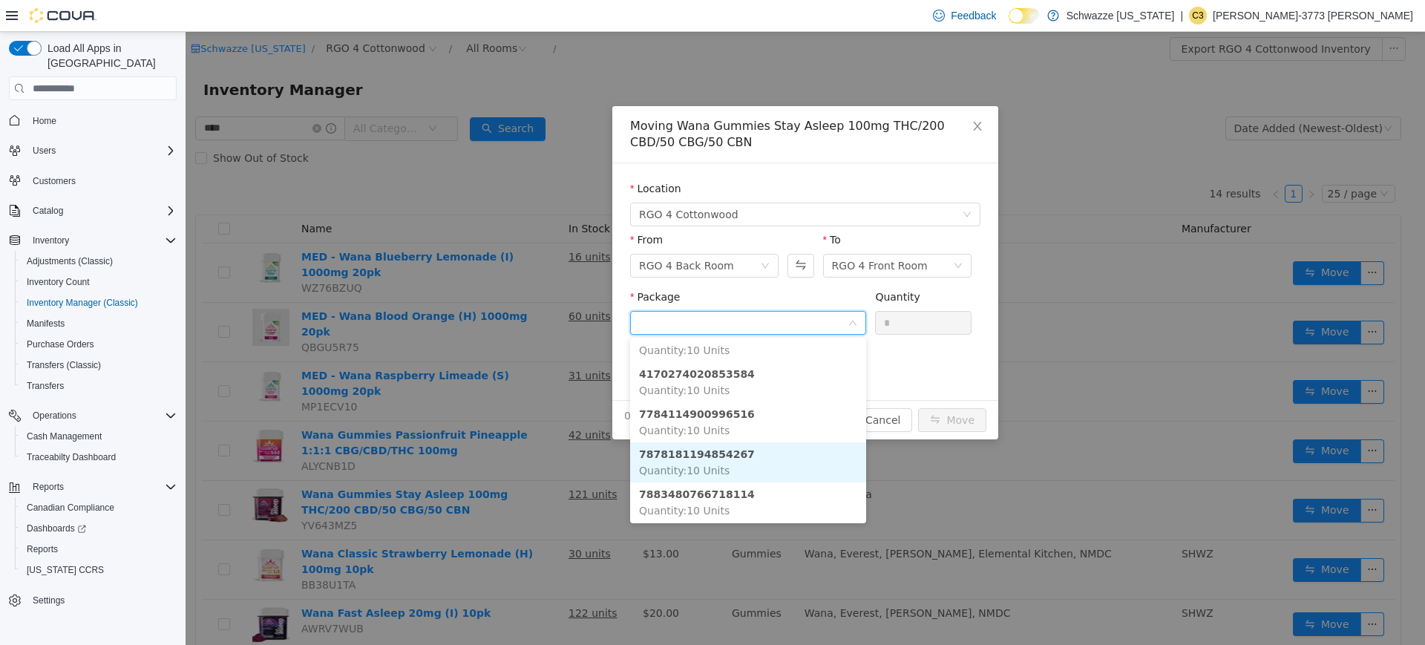
scroll to position [203, 0]
click at [762, 462] on li "7878181194854267 Quantity : 10 Units" at bounding box center [748, 462] width 236 height 40
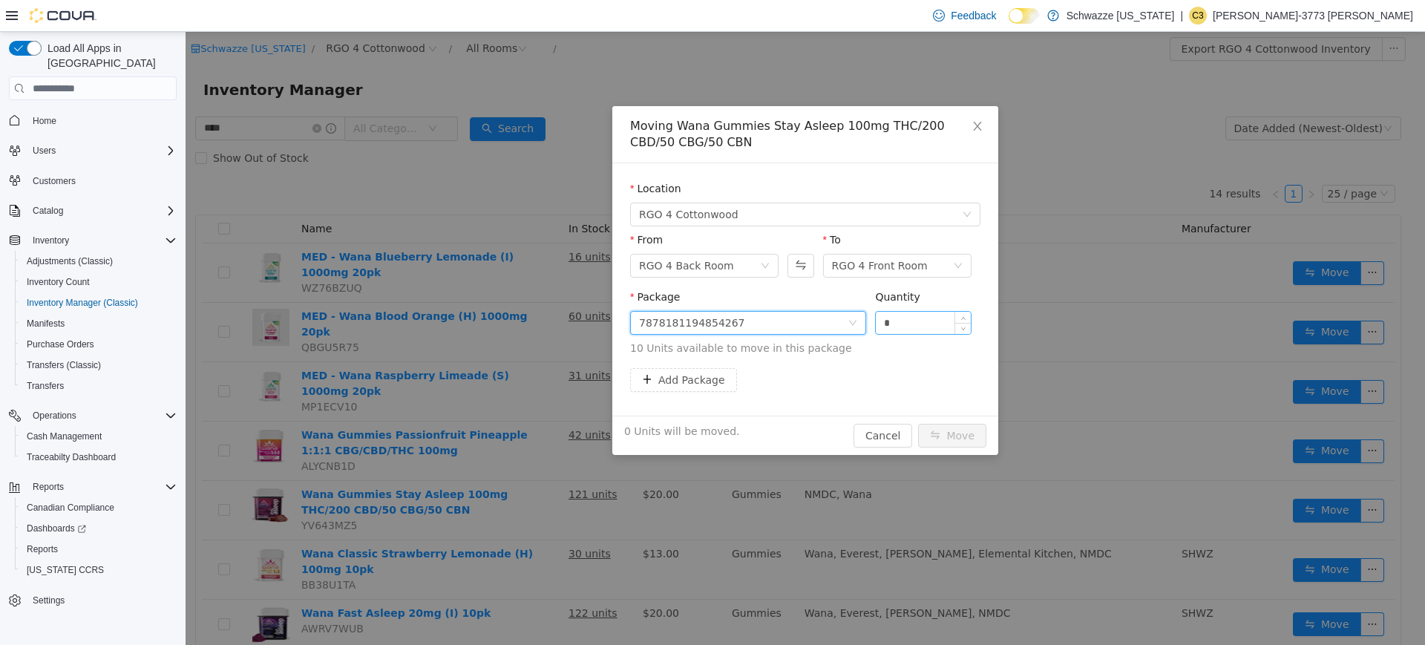
click at [933, 322] on input "*" at bounding box center [923, 323] width 95 height 22
type input "**"
click at [967, 436] on button "Move" at bounding box center [952, 436] width 68 height 24
